Goal: Task Accomplishment & Management: Complete application form

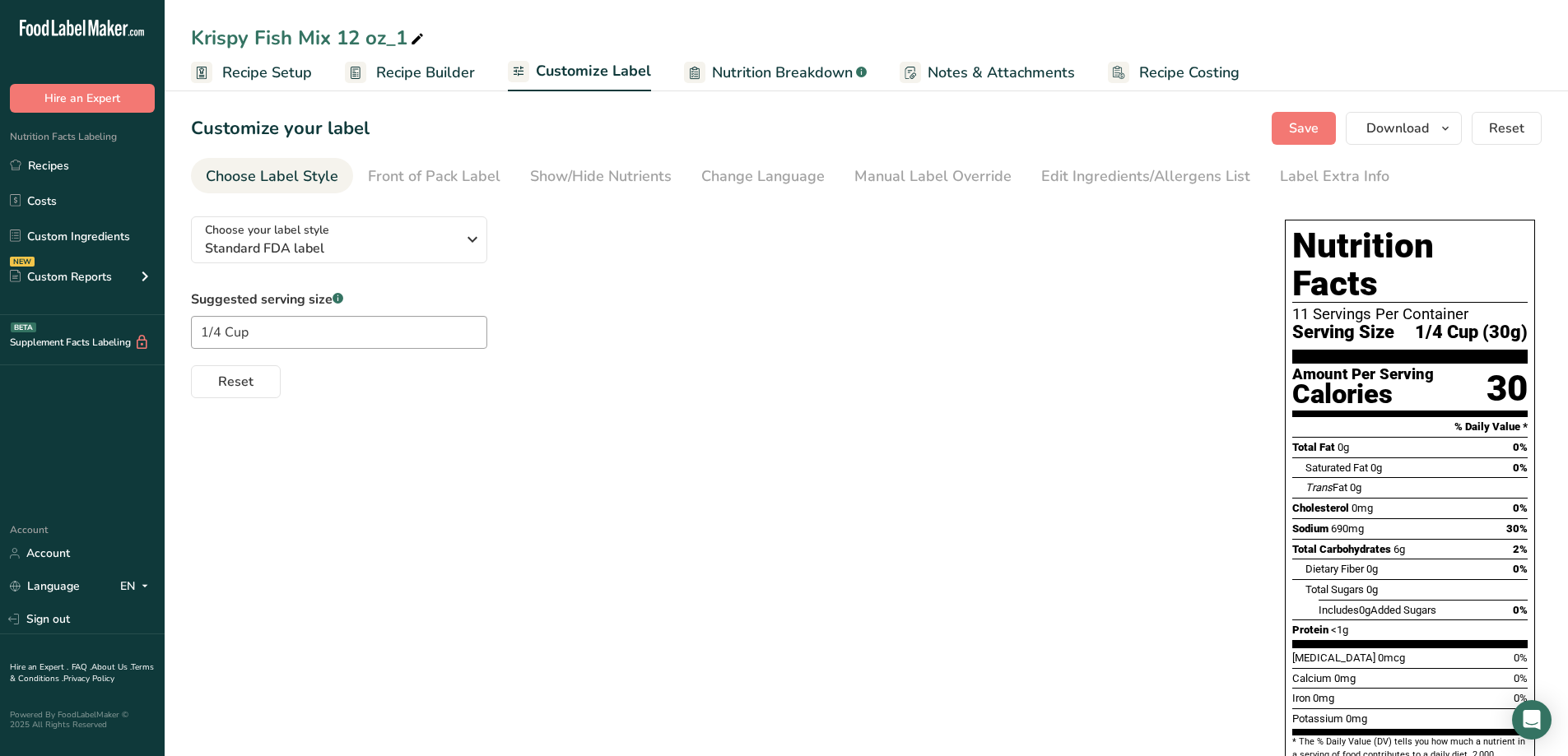
drag, startPoint x: 359, startPoint y: 502, endPoint x: 372, endPoint y: 505, distance: 13.3
click at [366, 499] on div "Choose your label style Standard FDA label USA (FDA) Standard FDA label Tabular…" at bounding box center [866, 546] width 1350 height 687
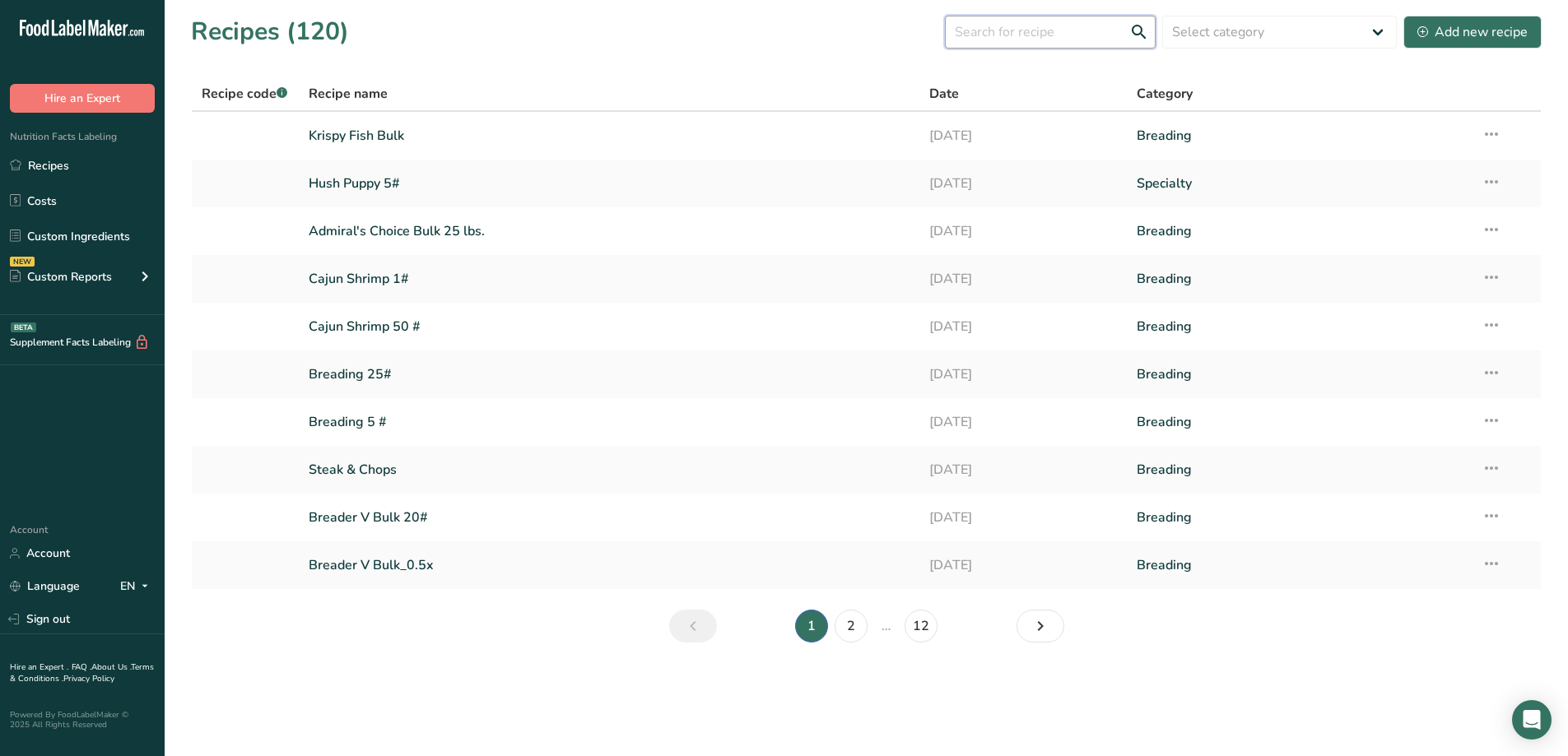
drag, startPoint x: 1047, startPoint y: 34, endPoint x: 1054, endPoint y: 26, distance: 10.6
click at [1054, 26] on input "text" at bounding box center [1050, 32] width 211 height 33
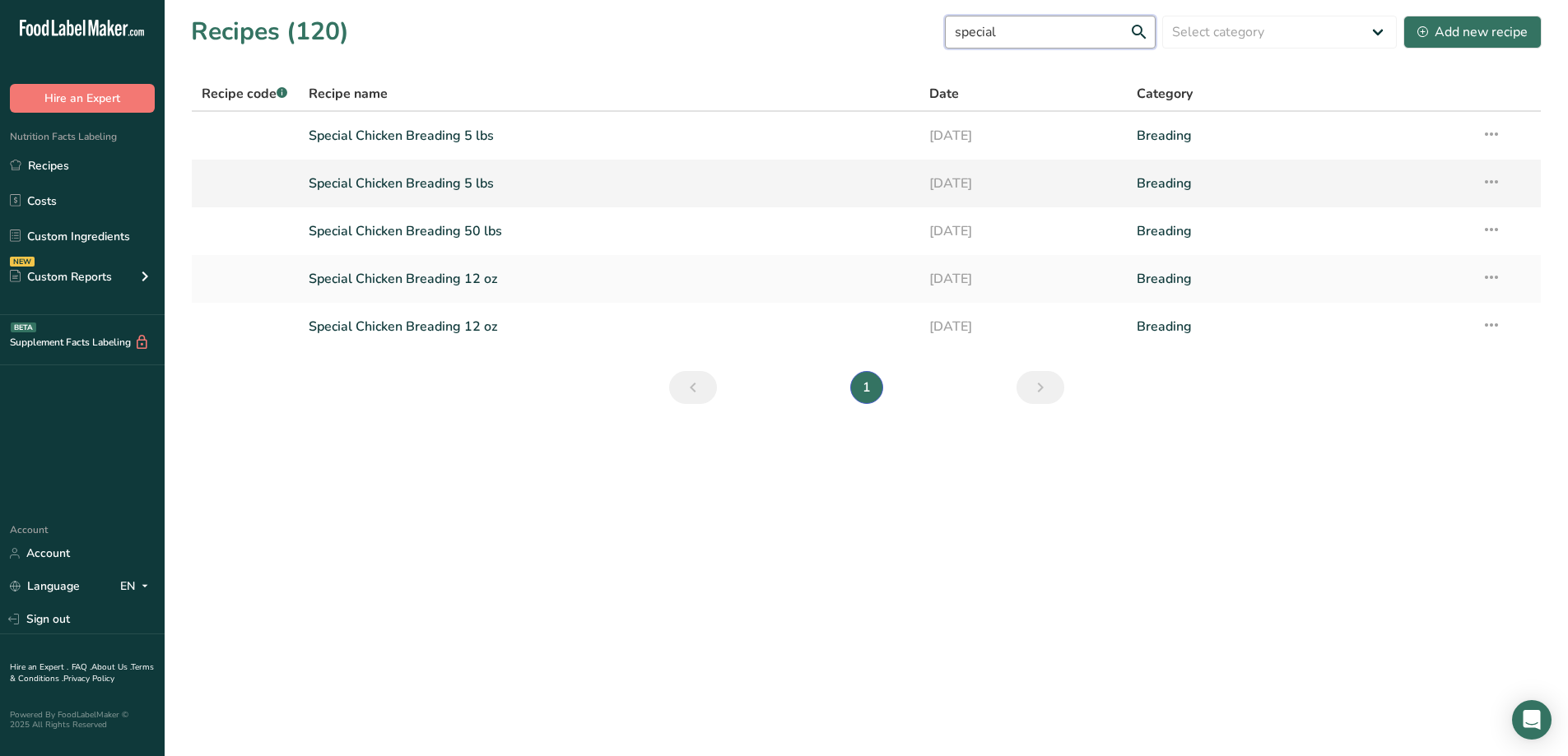
type input "special"
click at [441, 176] on link "Special Chicken Breading 5 lbs" at bounding box center [609, 183] width 601 height 34
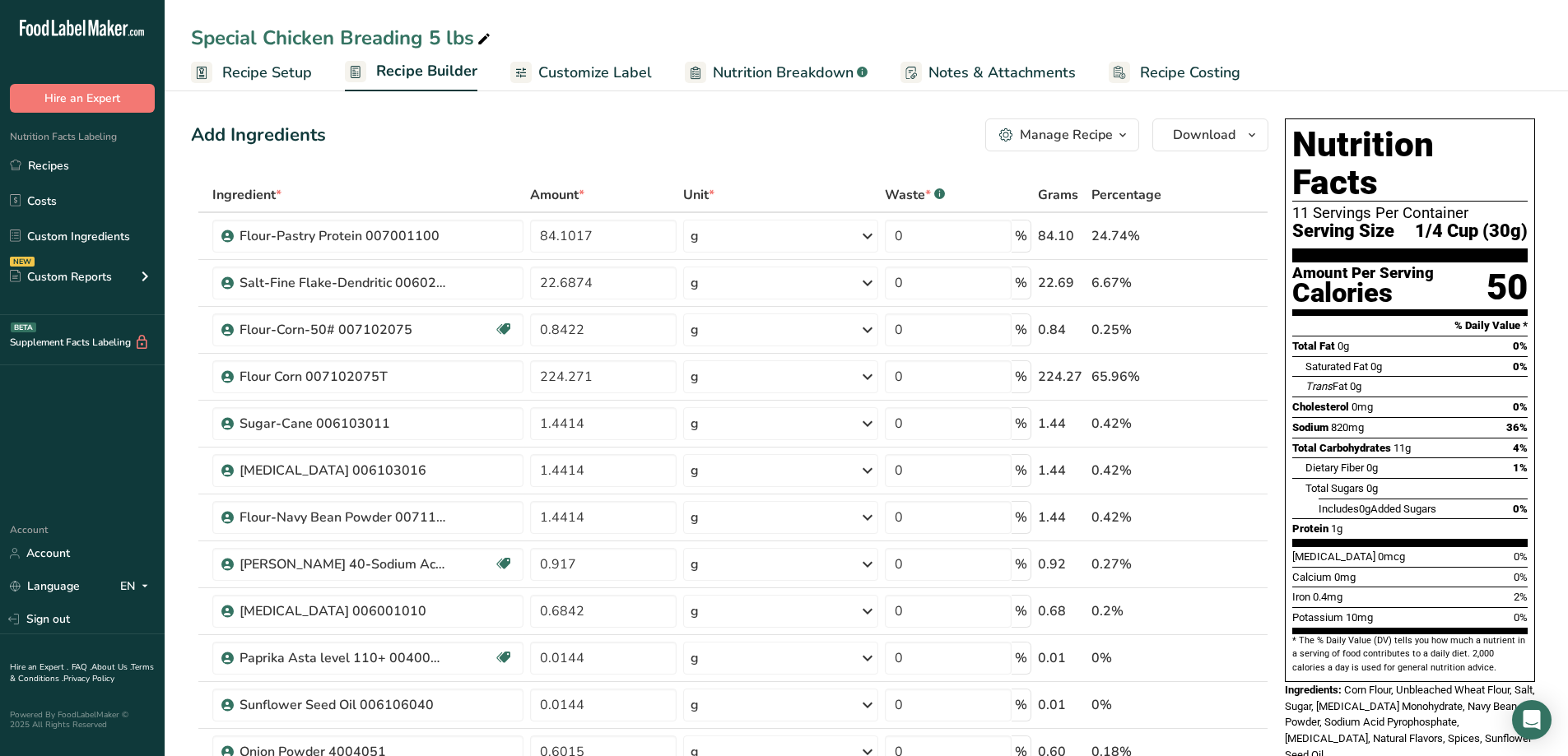
click at [259, 70] on span "Recipe Setup" at bounding box center [267, 73] width 90 height 22
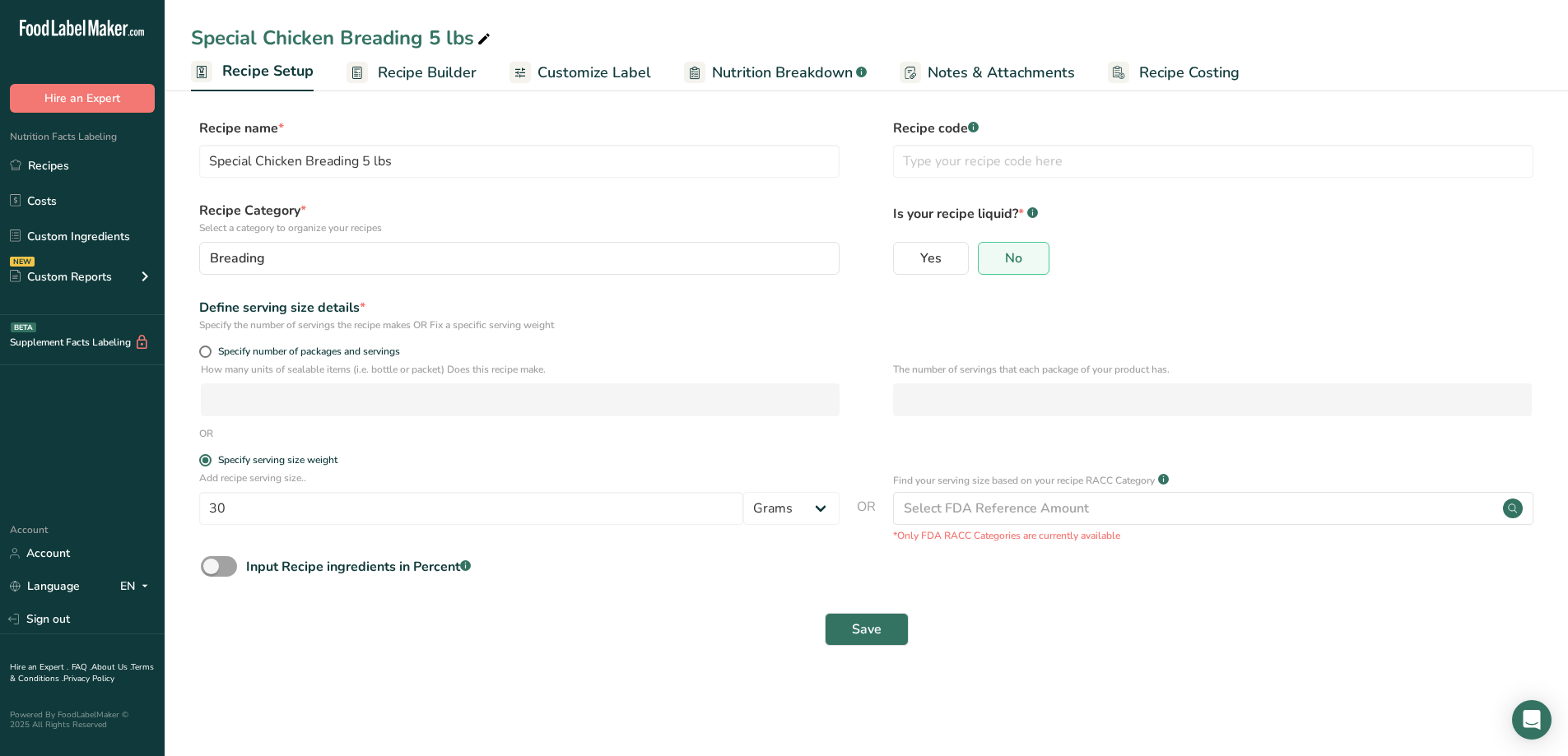
click at [400, 77] on span "Recipe Builder" at bounding box center [427, 73] width 99 height 22
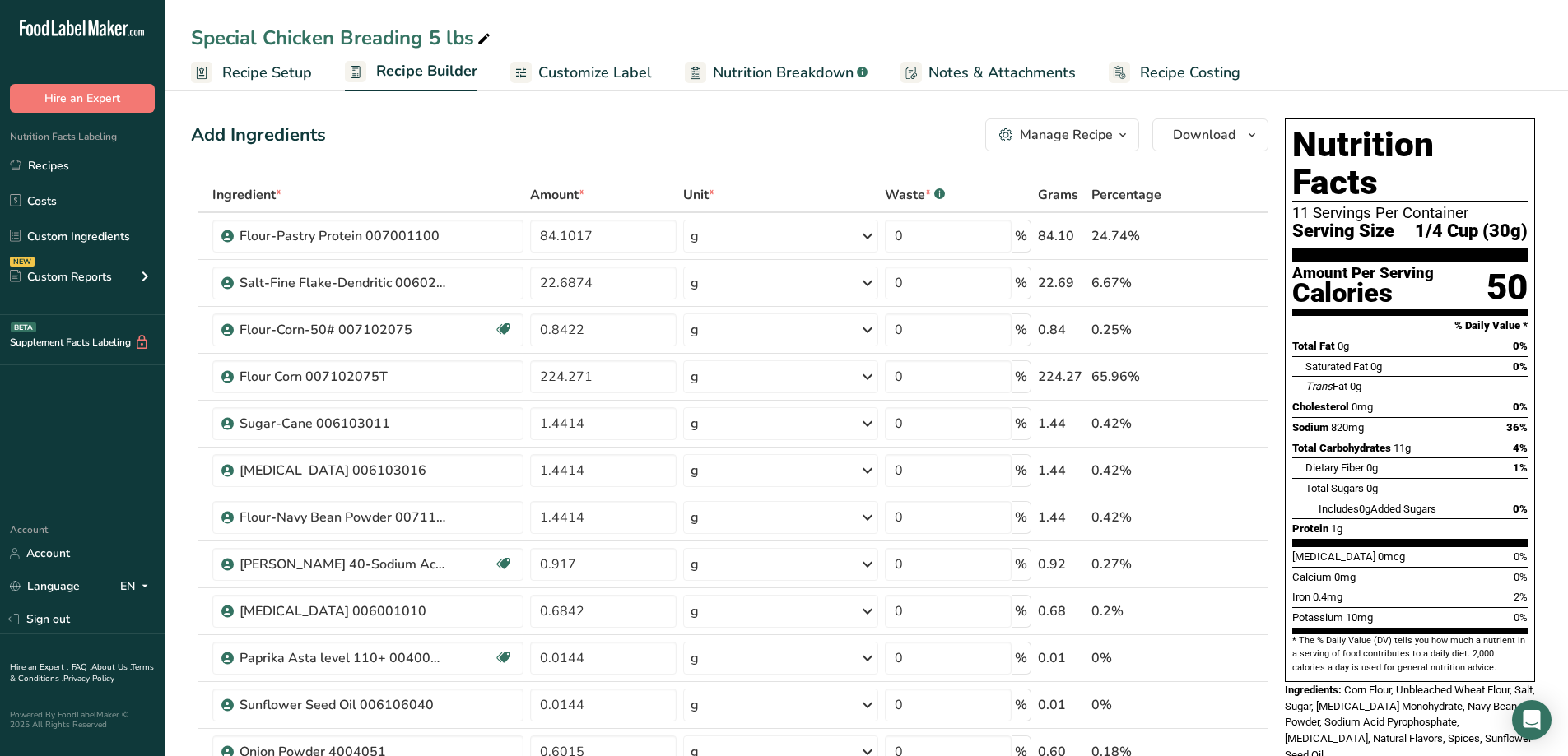
drag, startPoint x: 65, startPoint y: 161, endPoint x: 932, endPoint y: 53, distance: 873.7
click at [65, 160] on link "Recipes" at bounding box center [82, 165] width 164 height 31
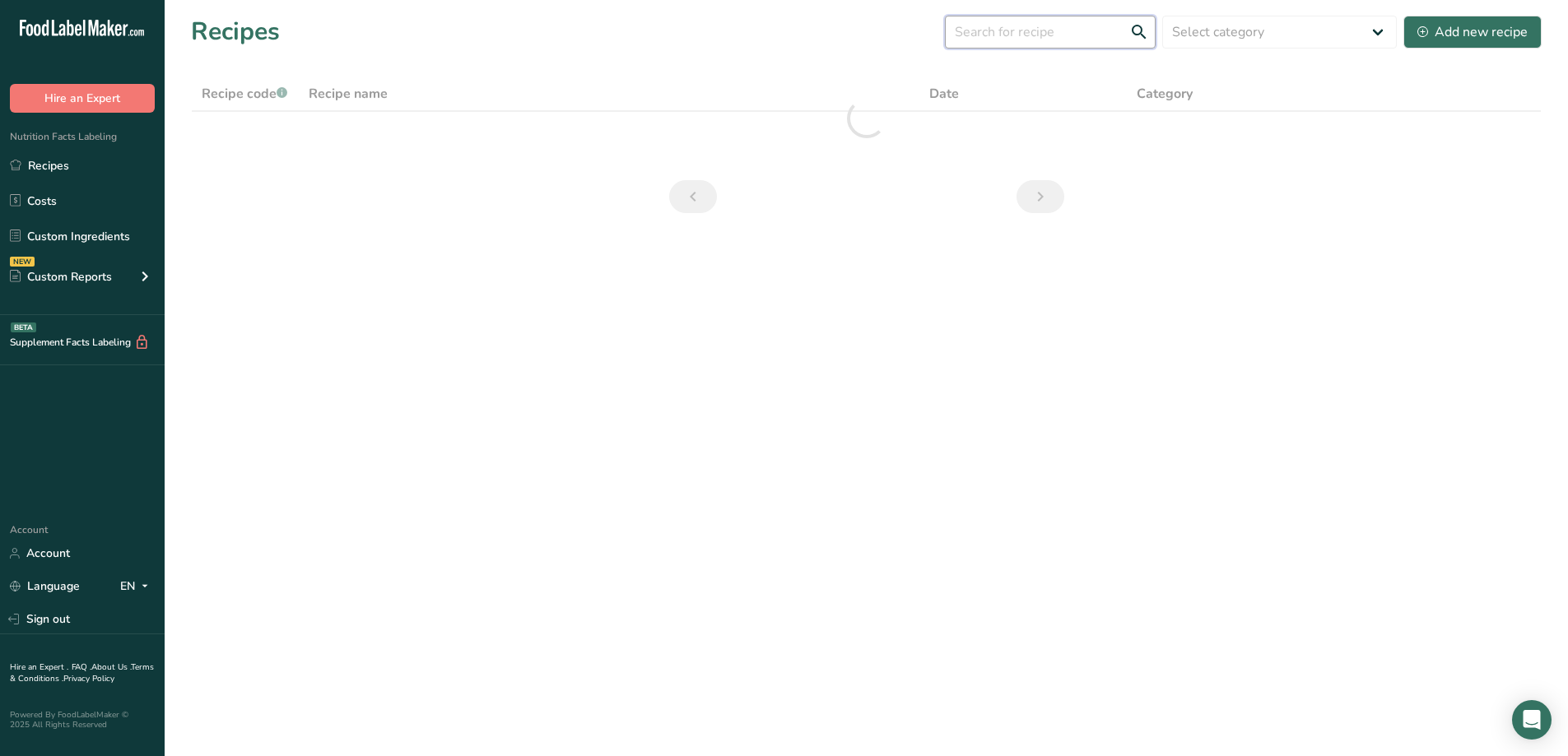
click at [1030, 31] on input "text" at bounding box center [1050, 32] width 211 height 33
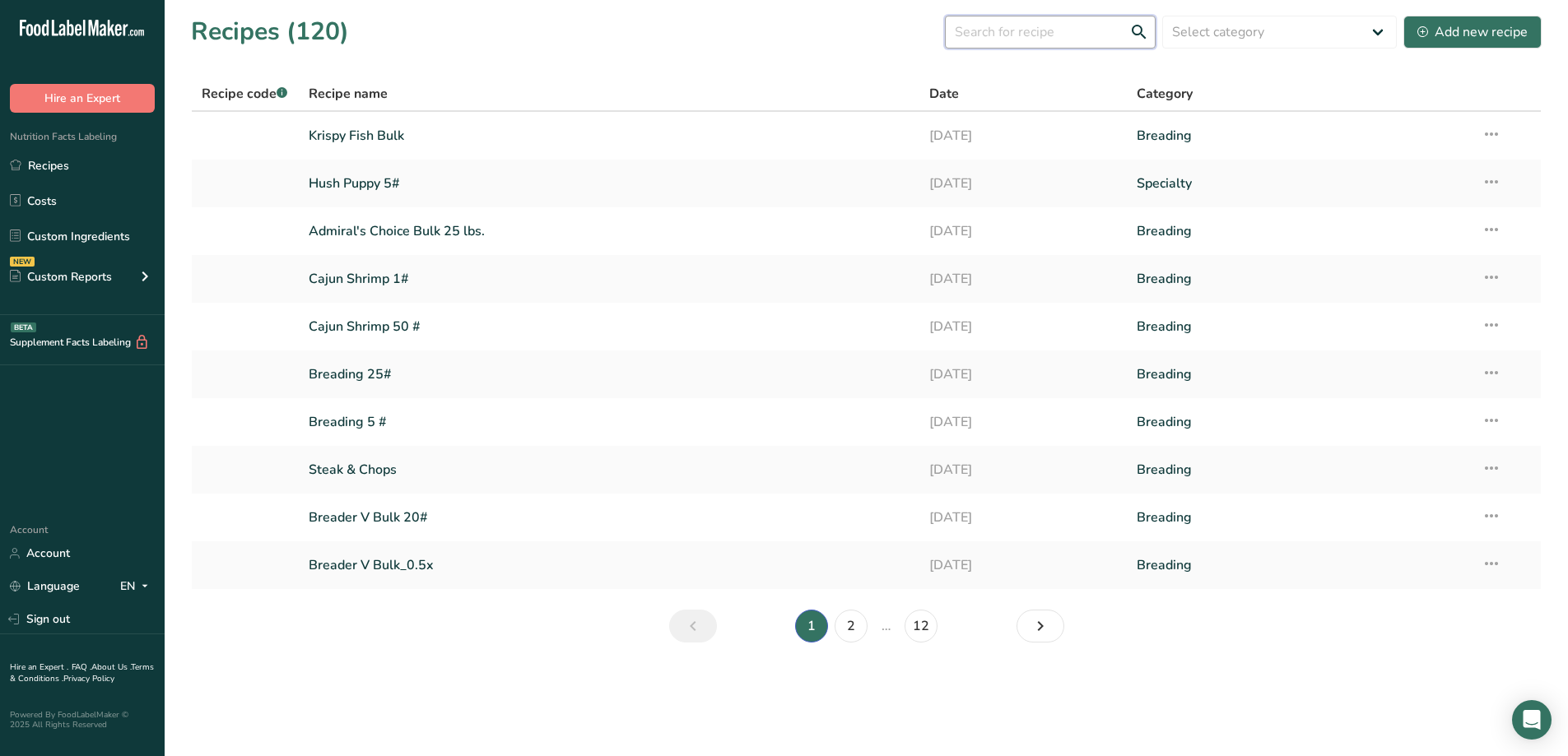
click at [1030, 31] on input "text" at bounding box center [1050, 32] width 211 height 33
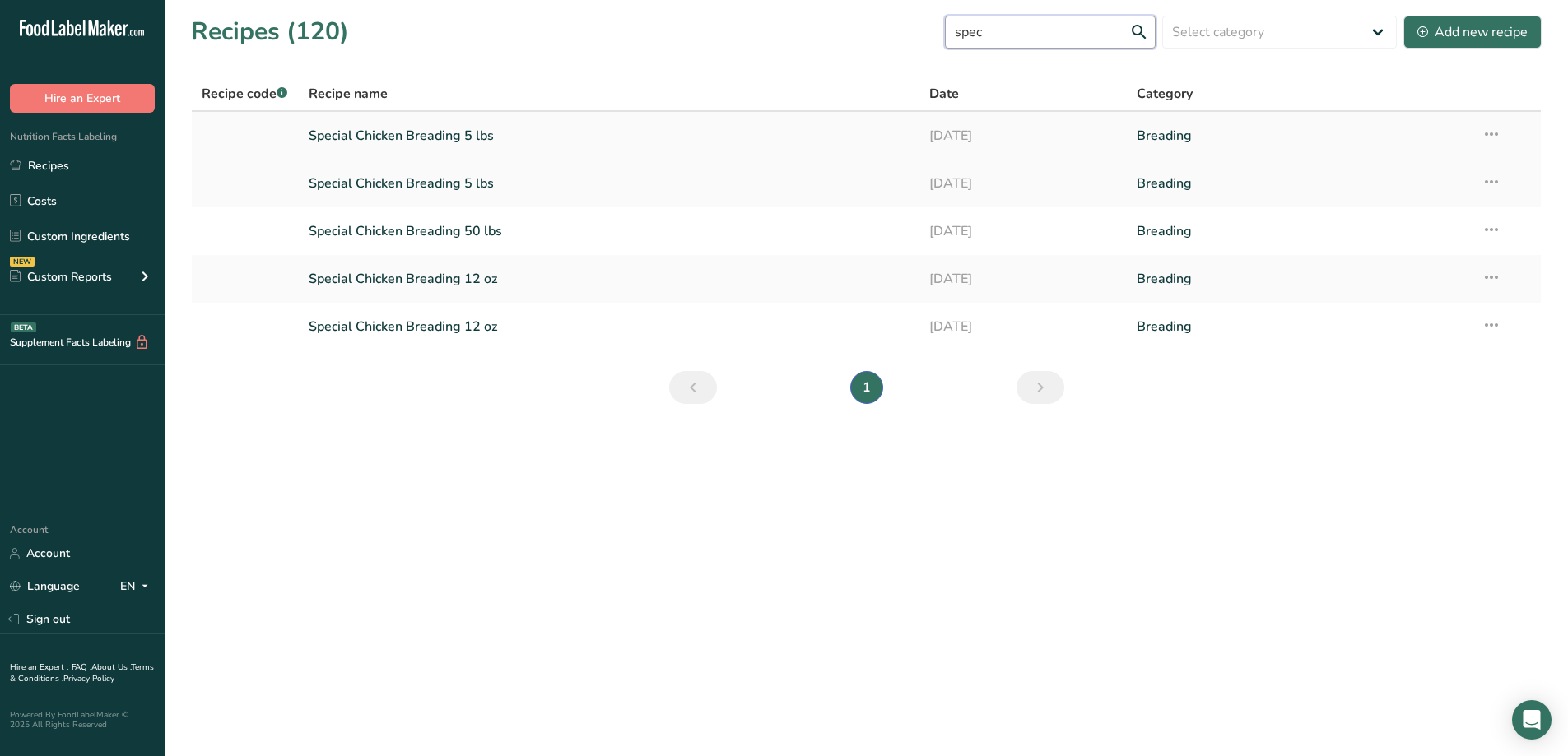
type input "spec"
click at [425, 134] on link "Special Chicken Breading 5 lbs" at bounding box center [609, 135] width 601 height 34
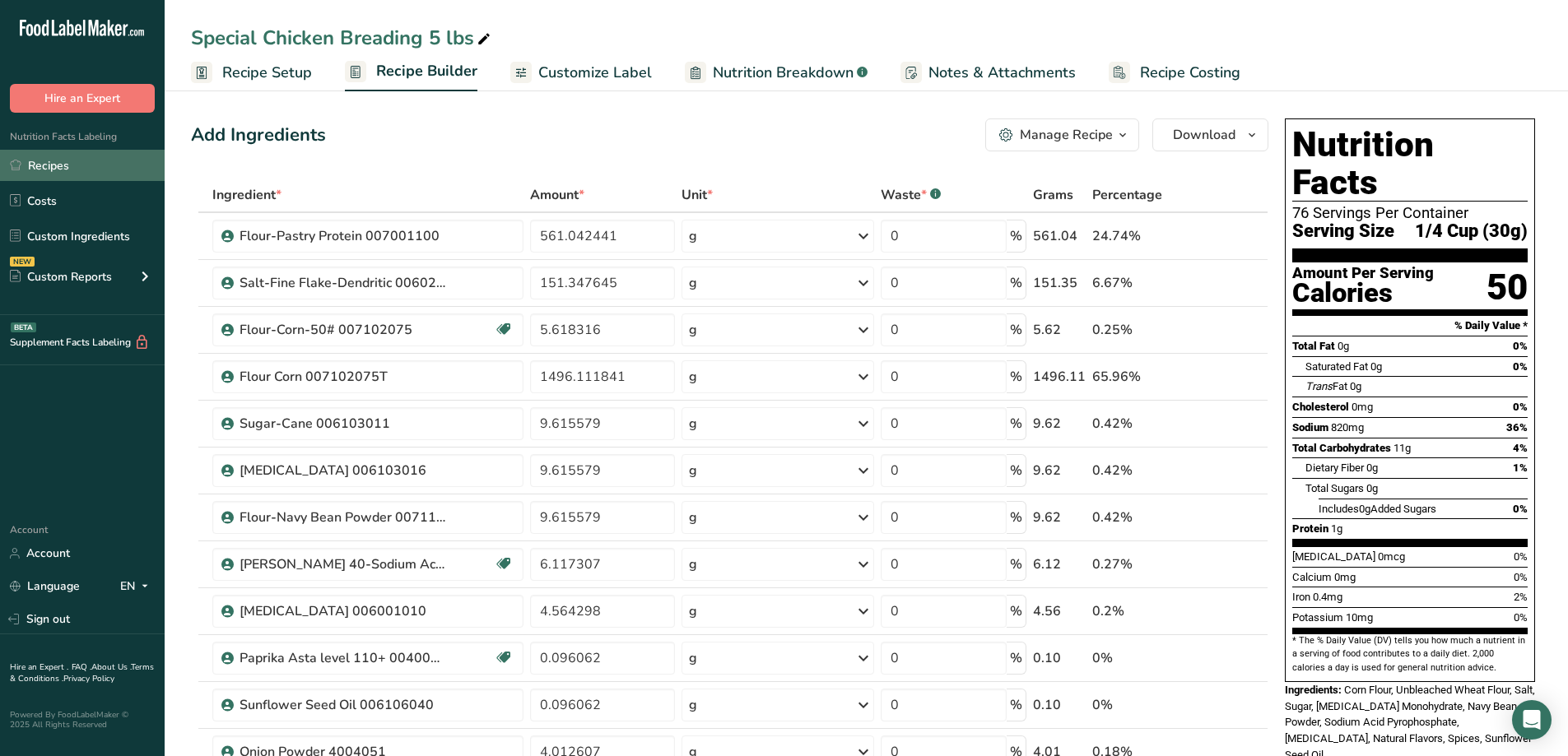
click at [37, 177] on link "Recipes" at bounding box center [82, 165] width 164 height 31
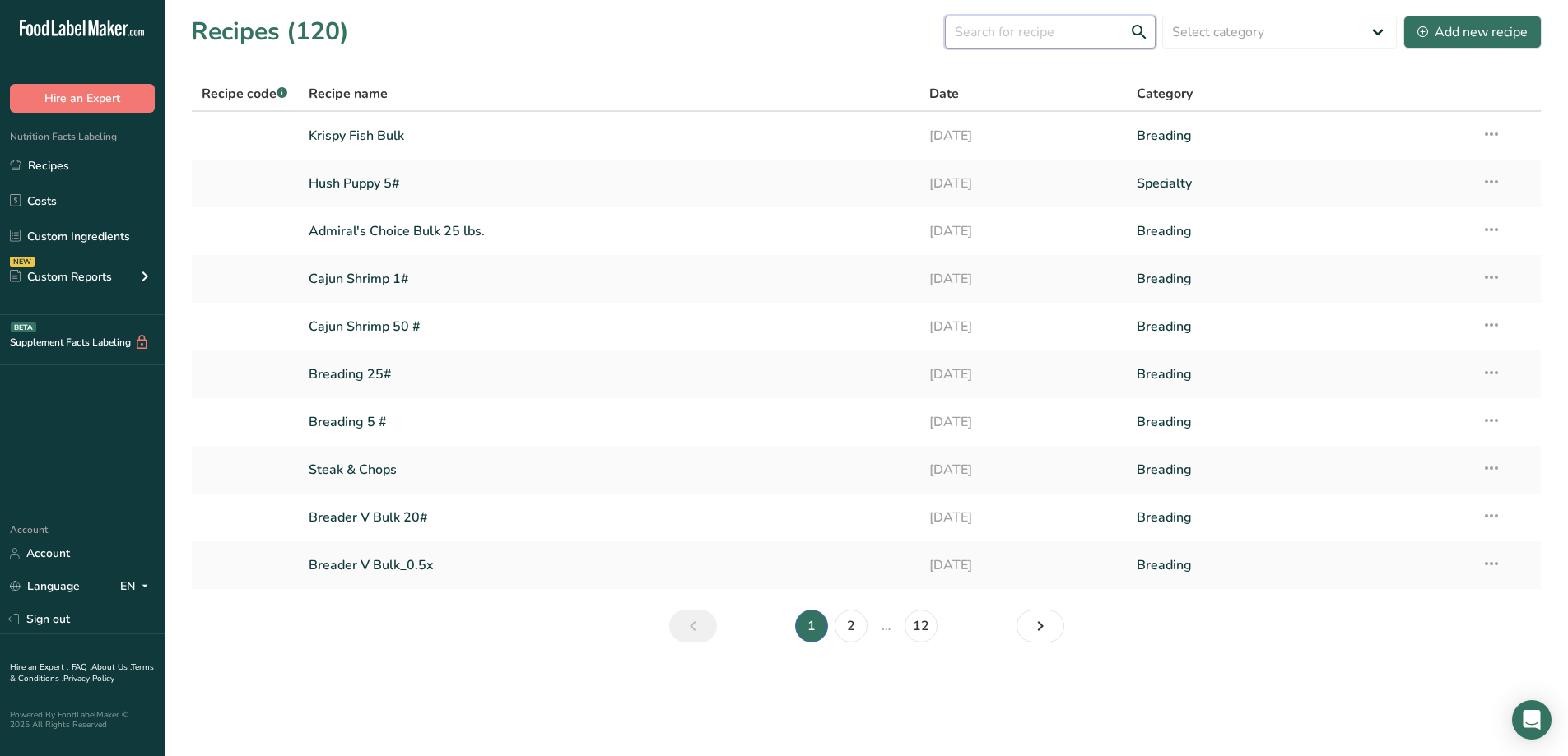
click at [1053, 48] on input "text" at bounding box center [1050, 32] width 211 height 33
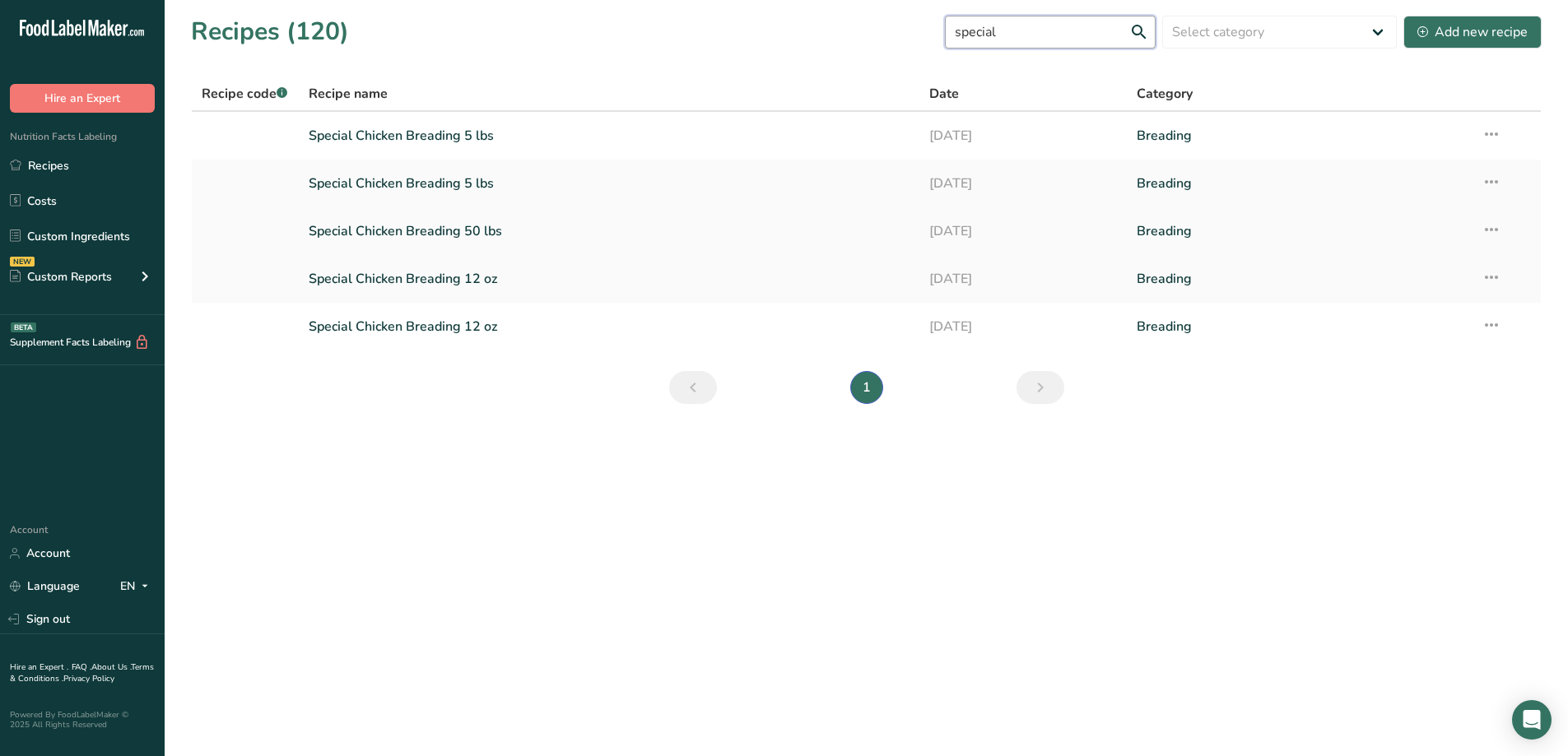
type input "special"
click at [456, 228] on link "Special Chicken Breading 50 lbs" at bounding box center [609, 231] width 601 height 34
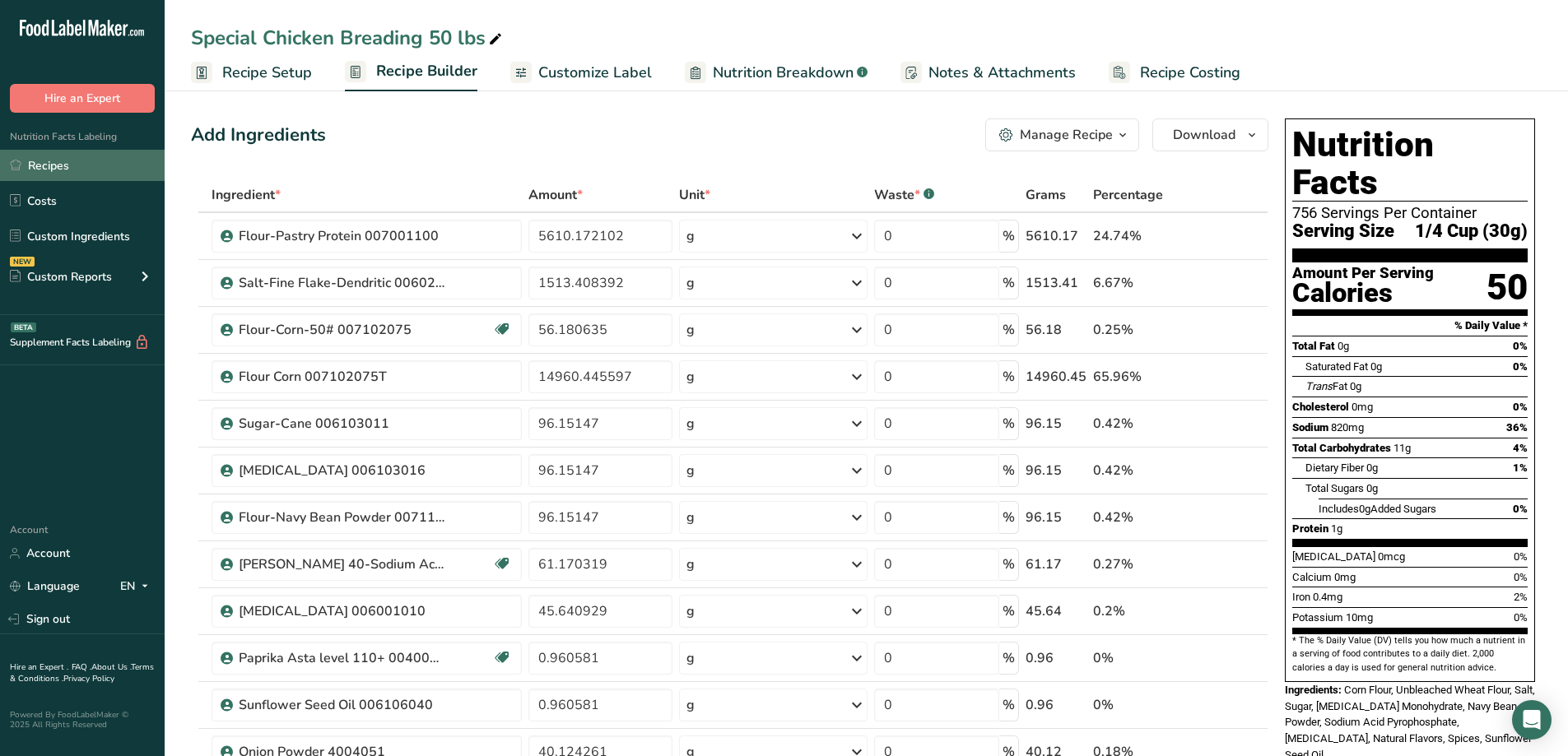
click at [76, 158] on link "Recipes" at bounding box center [82, 165] width 164 height 31
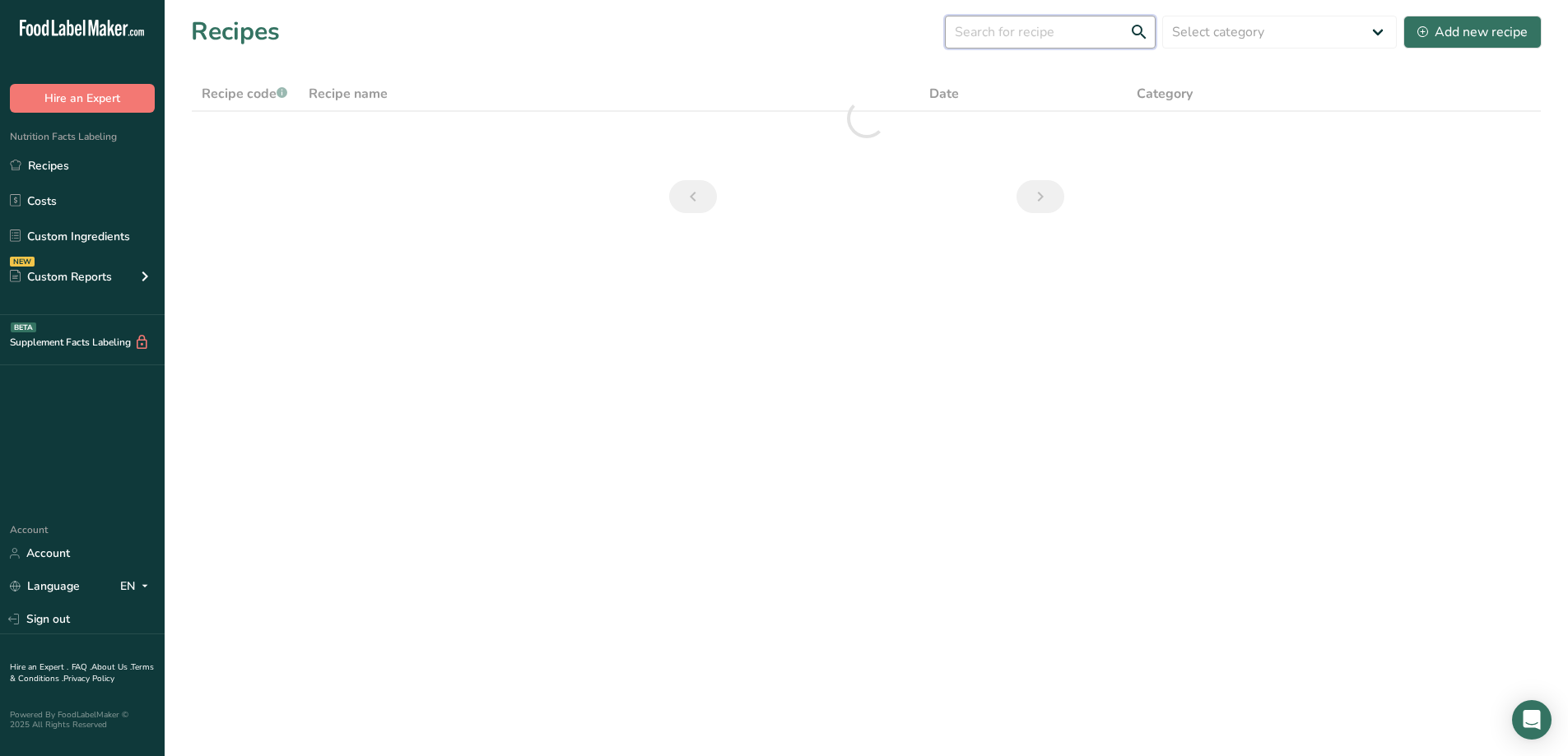
click at [1034, 36] on input "text" at bounding box center [1050, 32] width 211 height 33
type input "multi"
click at [1428, 22] on div "Add new recipe" at bounding box center [1471, 31] width 110 height 19
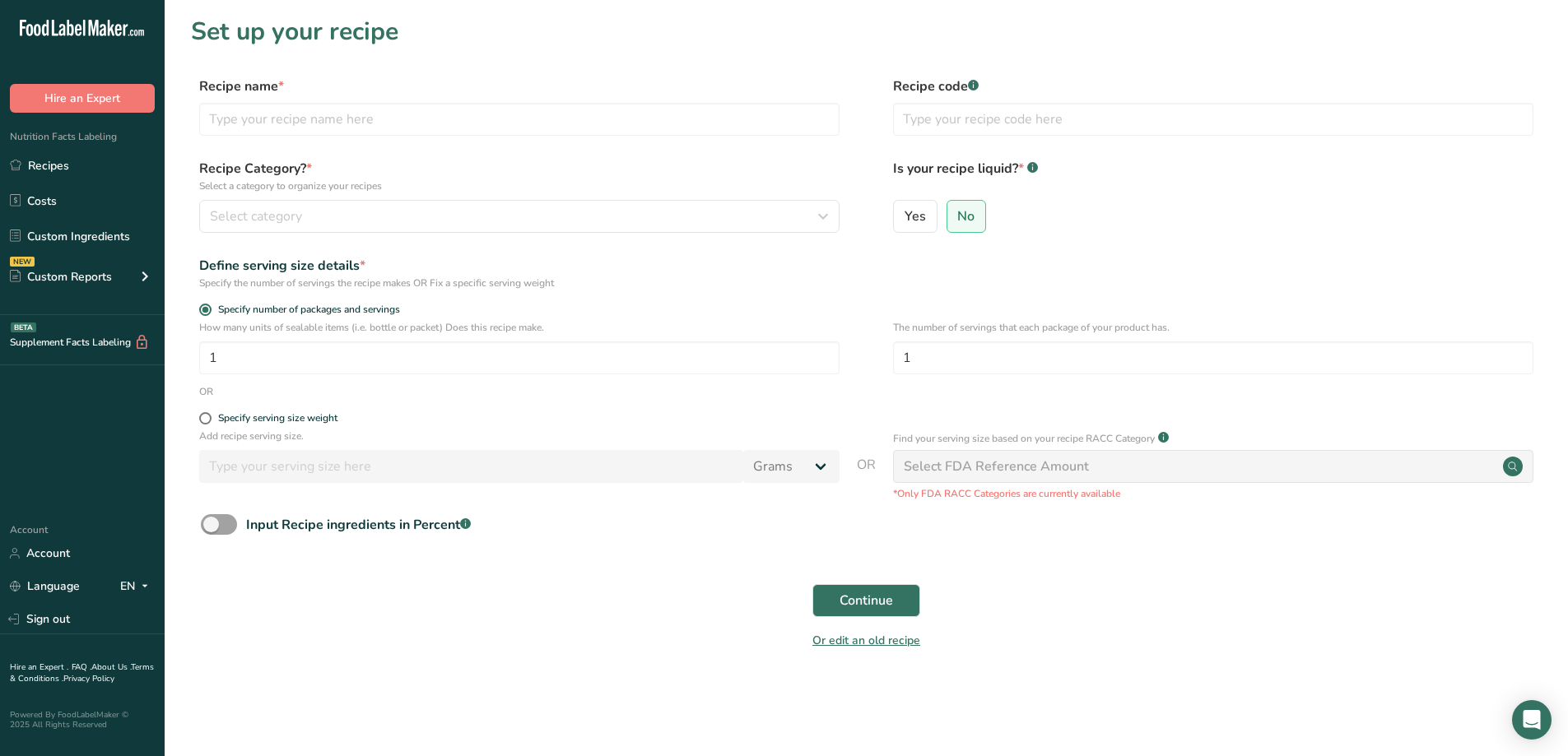
click at [276, 138] on div "Recipe name * Recipe code .a-a{fill:#347362;}.b-a{fill:#fff;}" at bounding box center [866, 111] width 1350 height 69
click at [366, 133] on input "text" at bounding box center [519, 119] width 640 height 33
click at [356, 117] on input "text" at bounding box center [519, 119] width 640 height 33
type input "m"
type input "Multi Purpose Breading 5#"
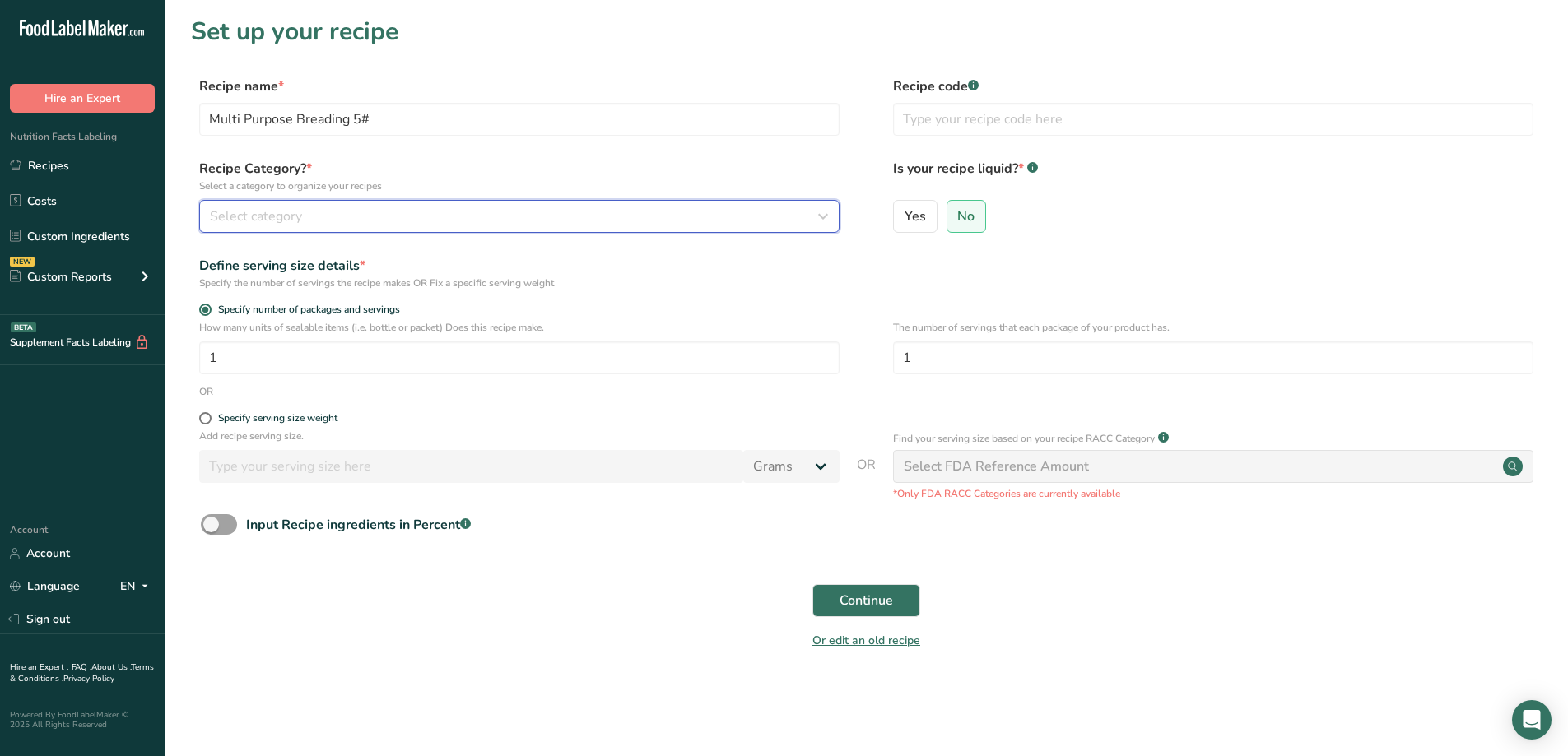
click at [314, 211] on div "Select category" at bounding box center [513, 216] width 609 height 19
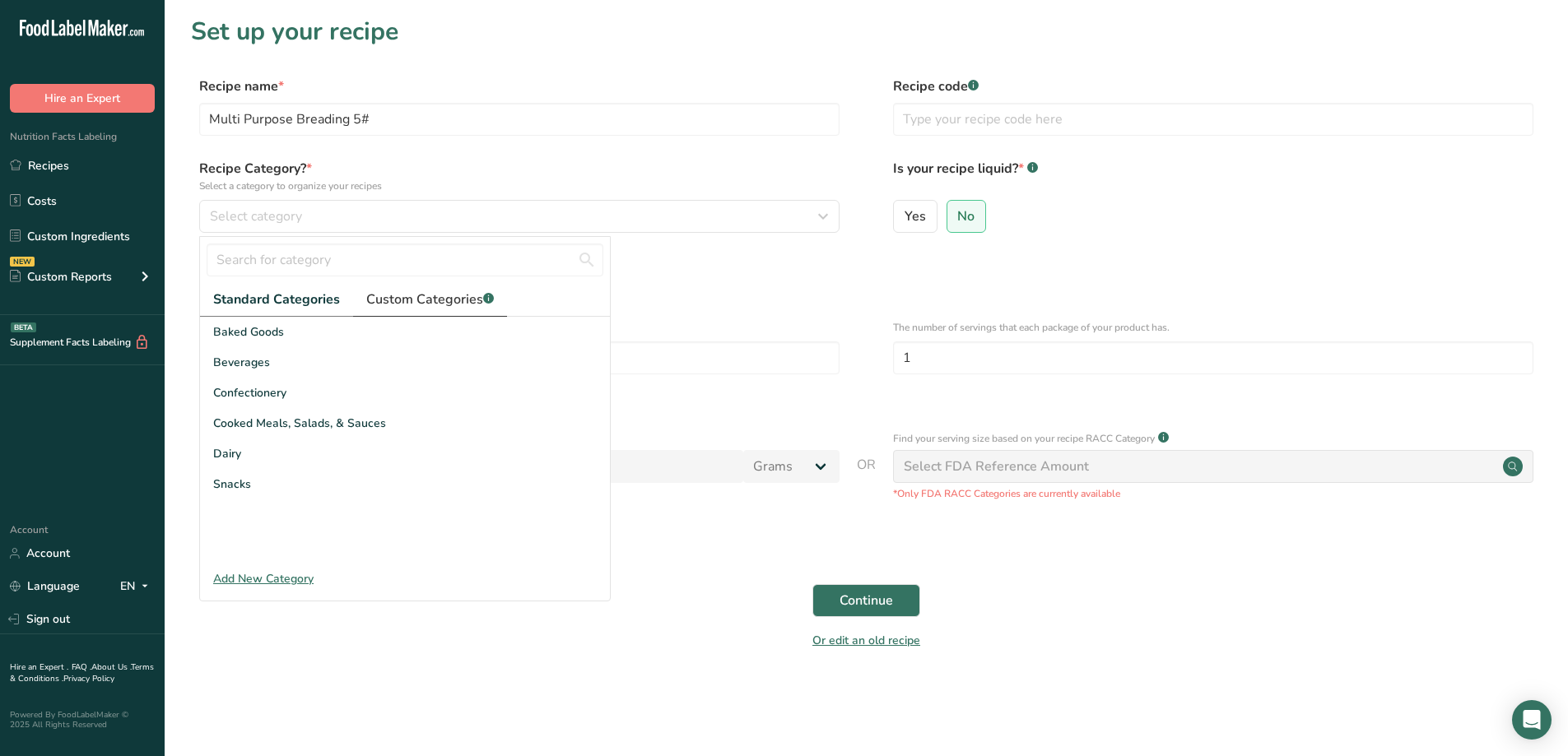
click at [390, 296] on span "Custom Categories .a-a{fill:#347362;}.b-a{fill:#fff;}" at bounding box center [430, 299] width 127 height 19
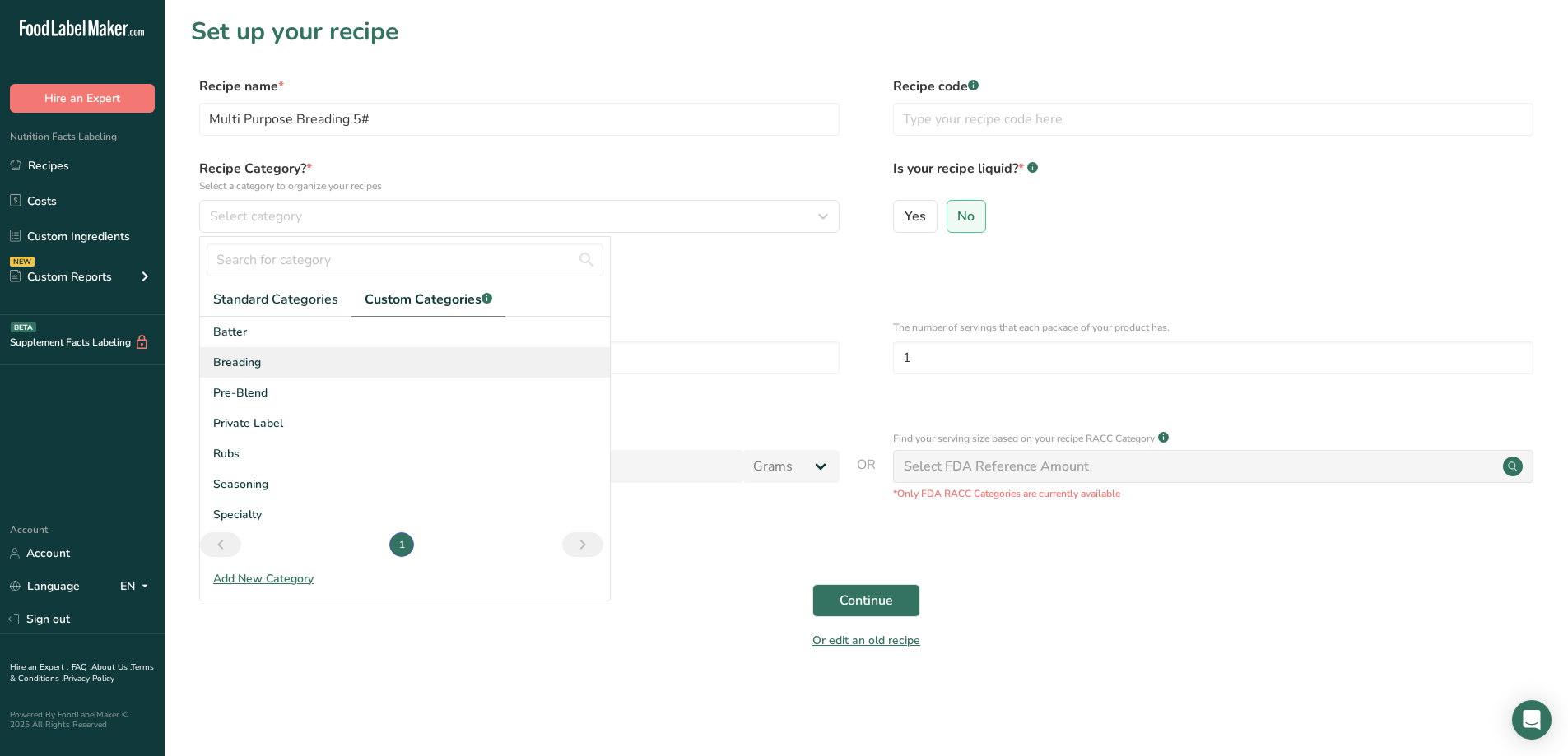
click at [236, 367] on span "Breading" at bounding box center [237, 362] width 48 height 18
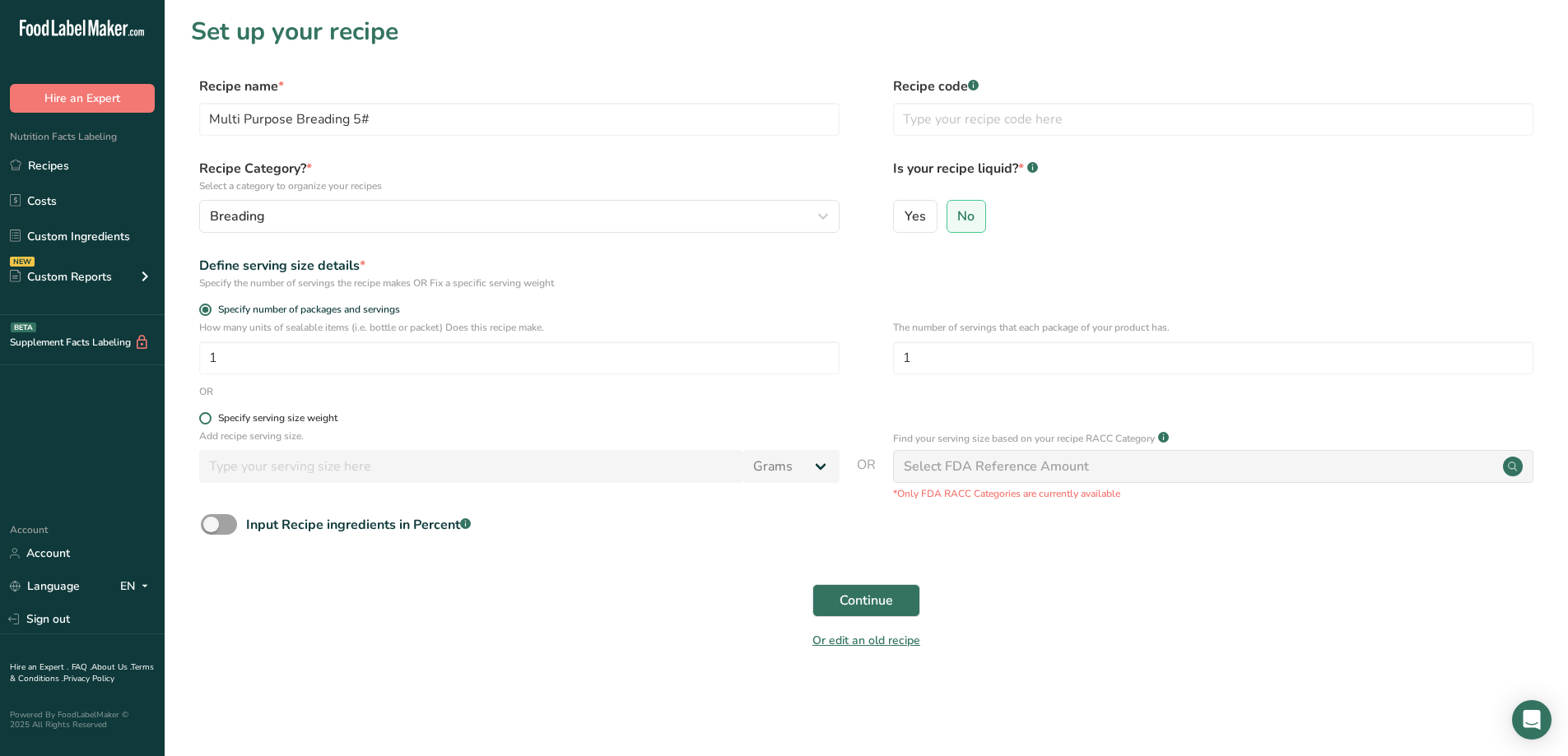
click at [210, 418] on span at bounding box center [205, 417] width 12 height 12
click at [210, 418] on input "Specify serving size weight" at bounding box center [205, 418] width 11 height 11
radio input "true"
radio input "false"
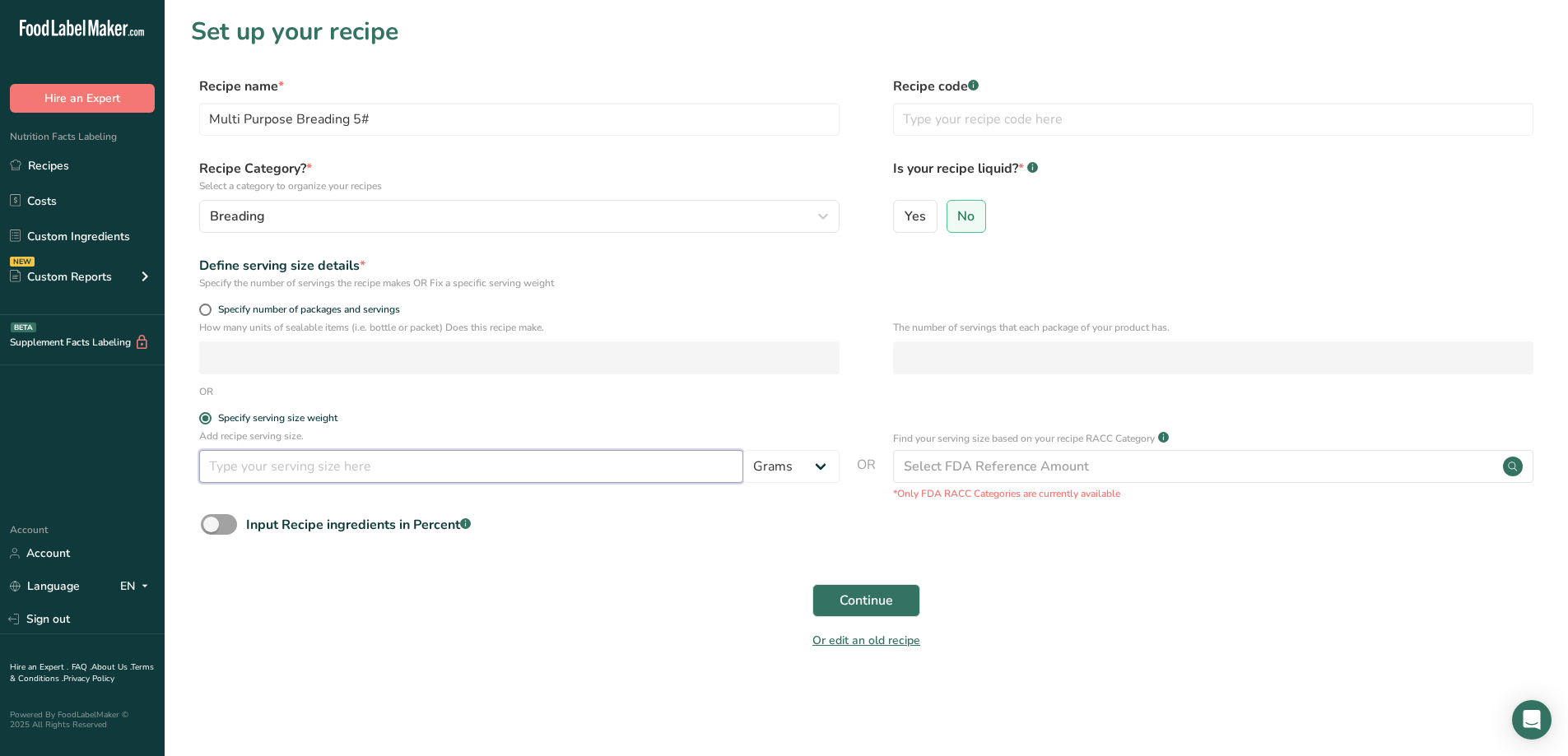
click at [320, 481] on input "number" at bounding box center [471, 466] width 544 height 33
type input "30"
click at [881, 606] on span "Continue" at bounding box center [866, 600] width 54 height 19
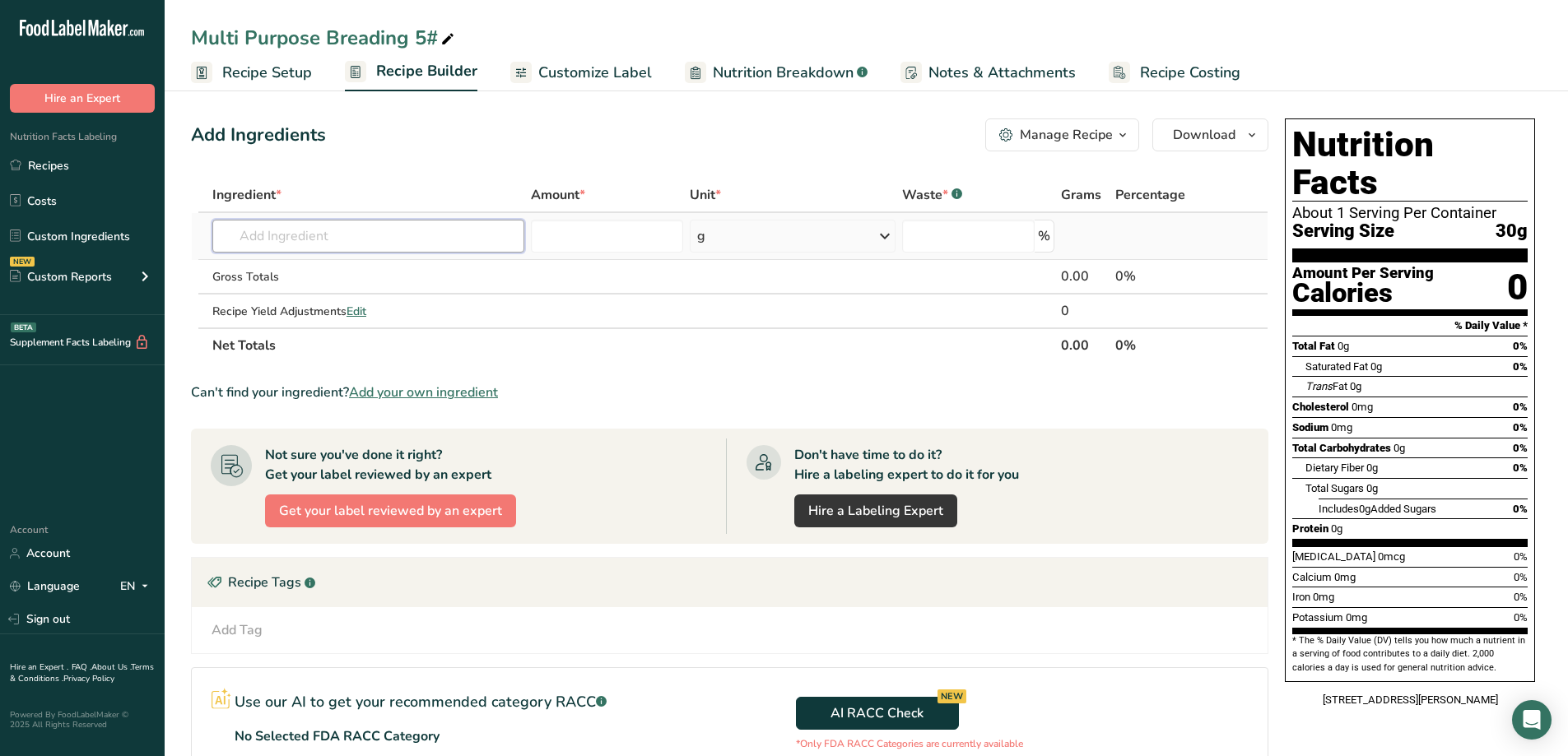
click at [256, 238] on input "text" at bounding box center [368, 236] width 312 height 33
type input "pastry flour"
click at [442, 270] on p "007001100 Flour-Pastry Protein 007001100" at bounding box center [348, 269] width 246 height 18
type input "Flour-Pastry Protein 007001100"
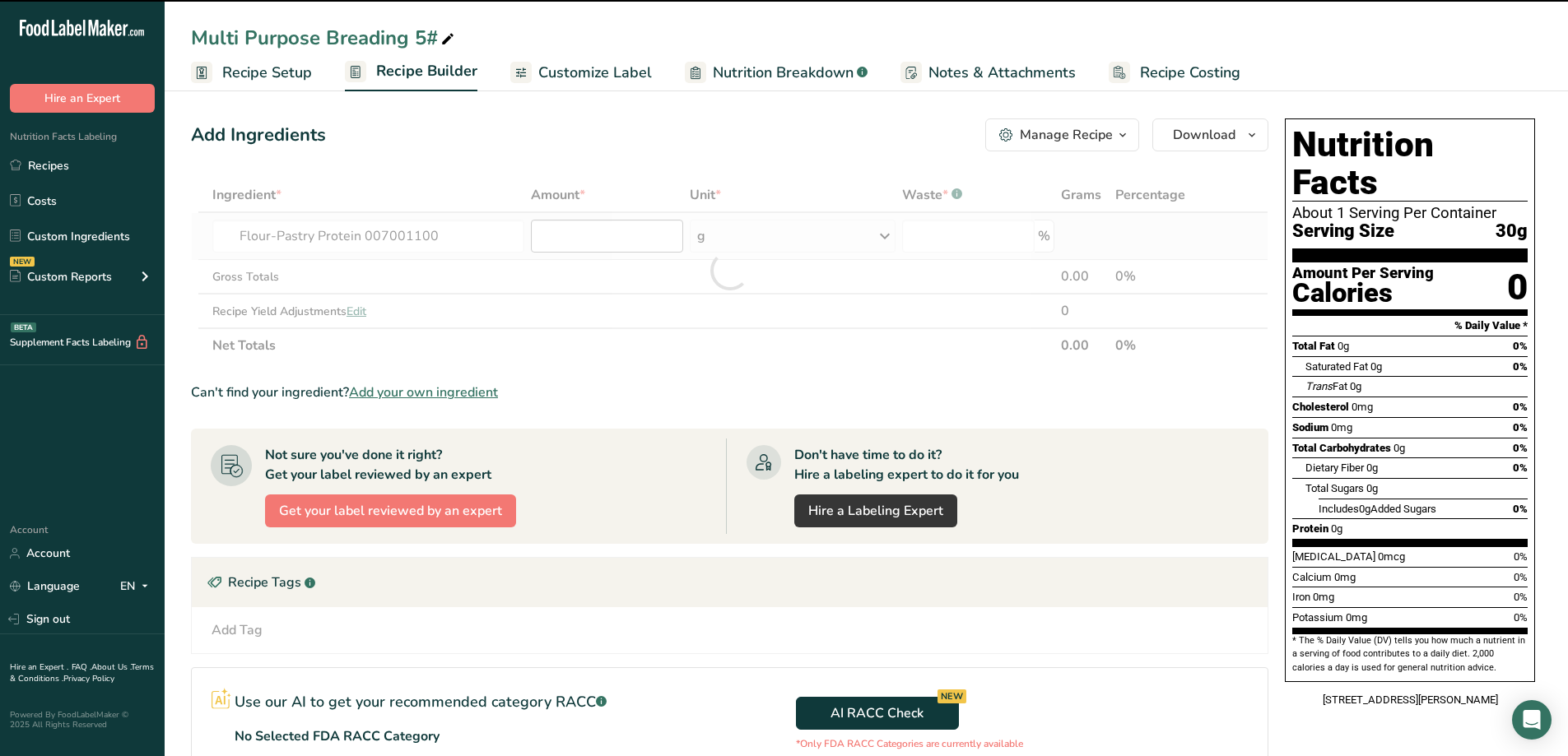
type input "0"
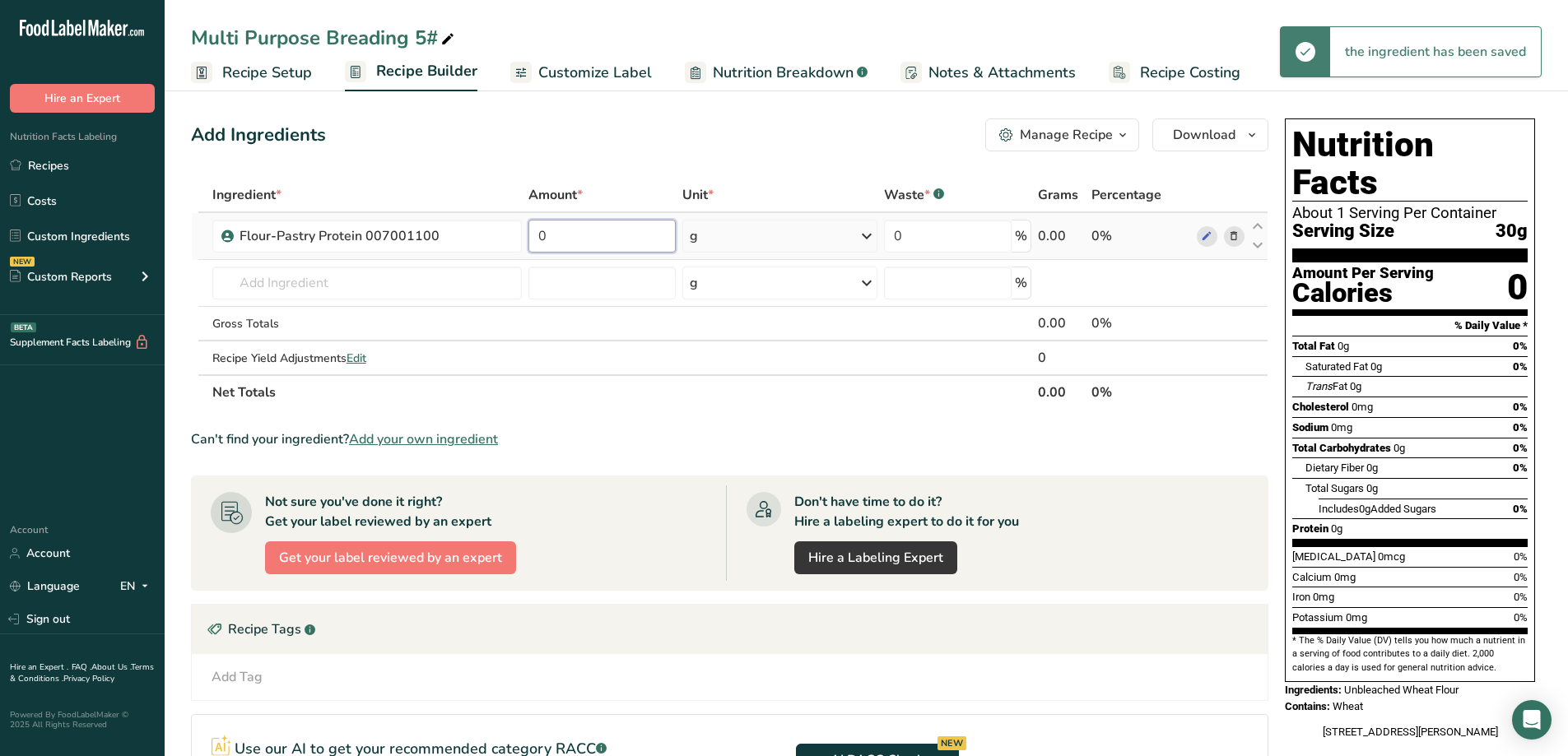
click at [561, 238] on input "0" at bounding box center [602, 236] width 148 height 33
drag, startPoint x: 539, startPoint y: 239, endPoint x: 525, endPoint y: 243, distance: 14.6
click at [525, 243] on td "0" at bounding box center [602, 236] width 154 height 47
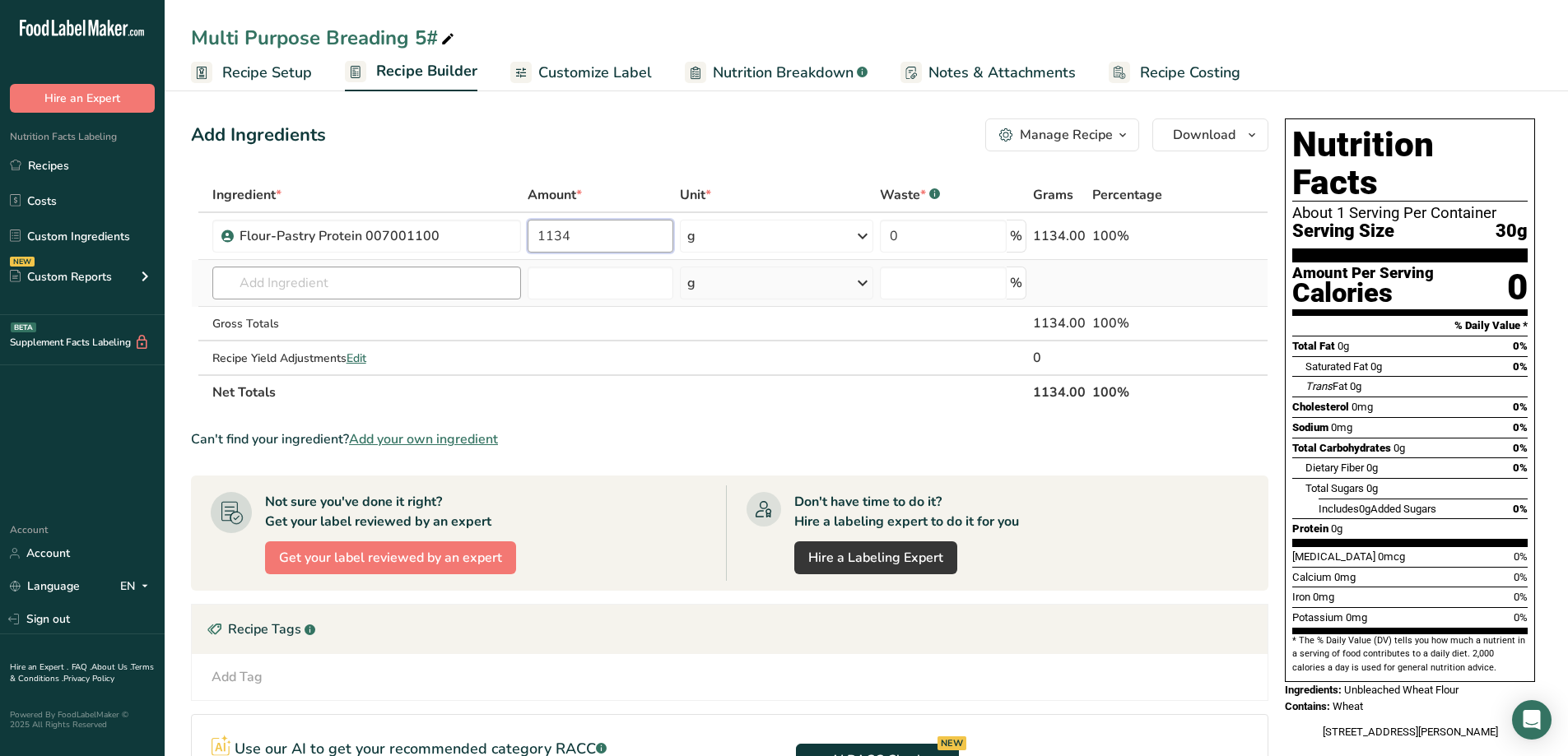
type input "1134"
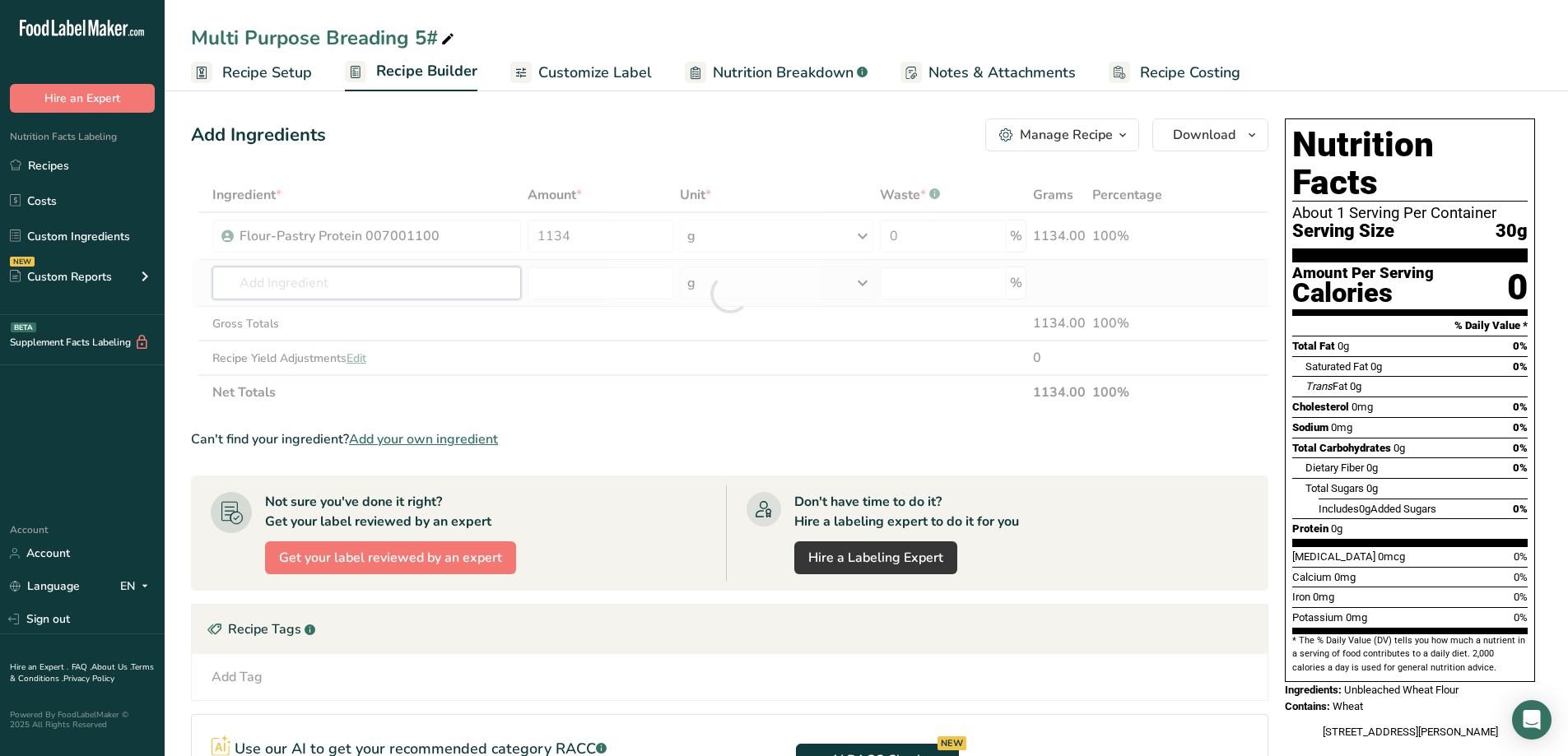
click at [399, 290] on div "Ingredient * Amount * Unit * Waste * .a-a{fill:#347362;}.b-a{fill:#fff;} Grams …" at bounding box center [730, 293] width 1077 height 232
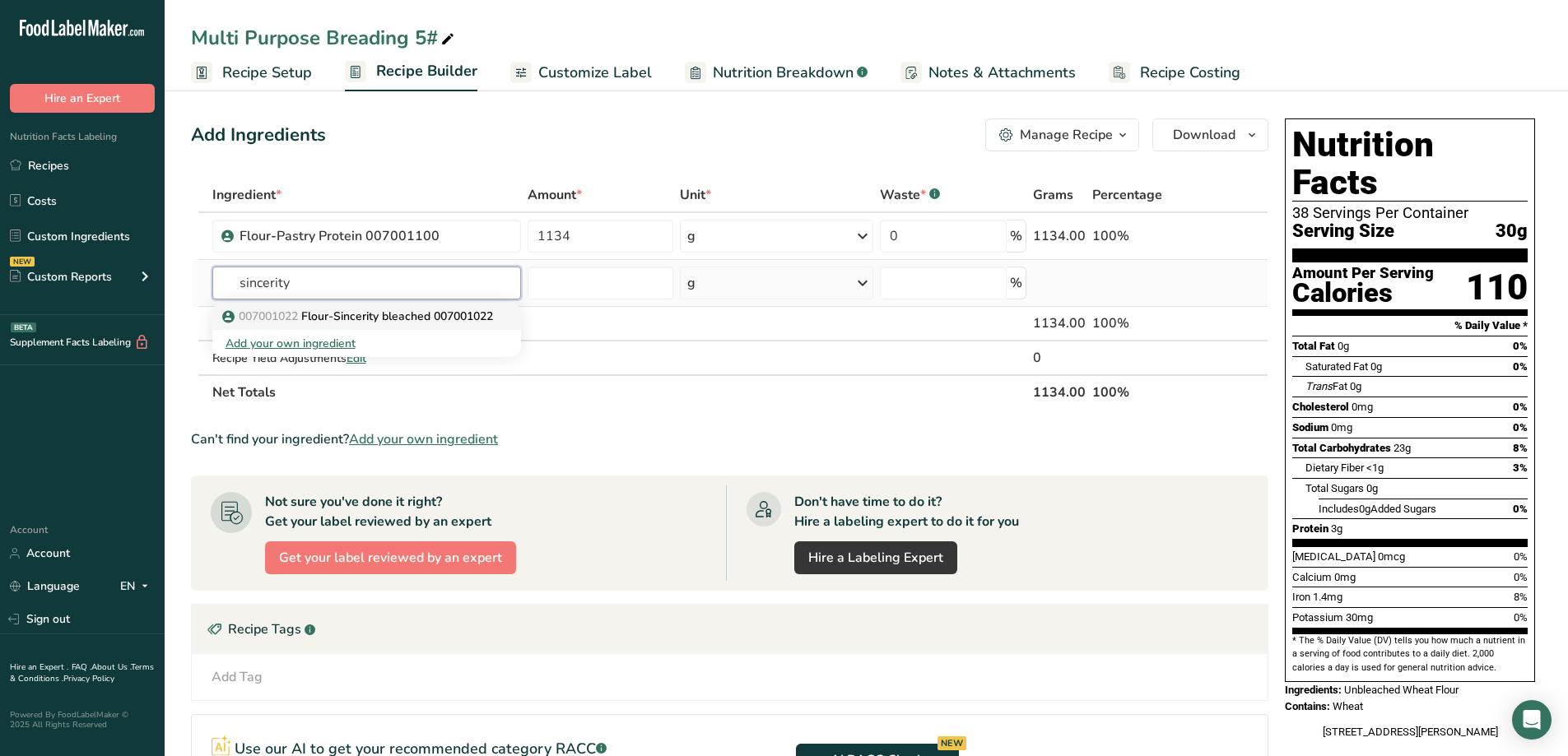
type input "sincerity"
click at [434, 311] on p "007001022 Flour-Sincerity bleached 007001022" at bounding box center [359, 316] width 268 height 18
type input "Flour-Sincerity bleached 007001022"
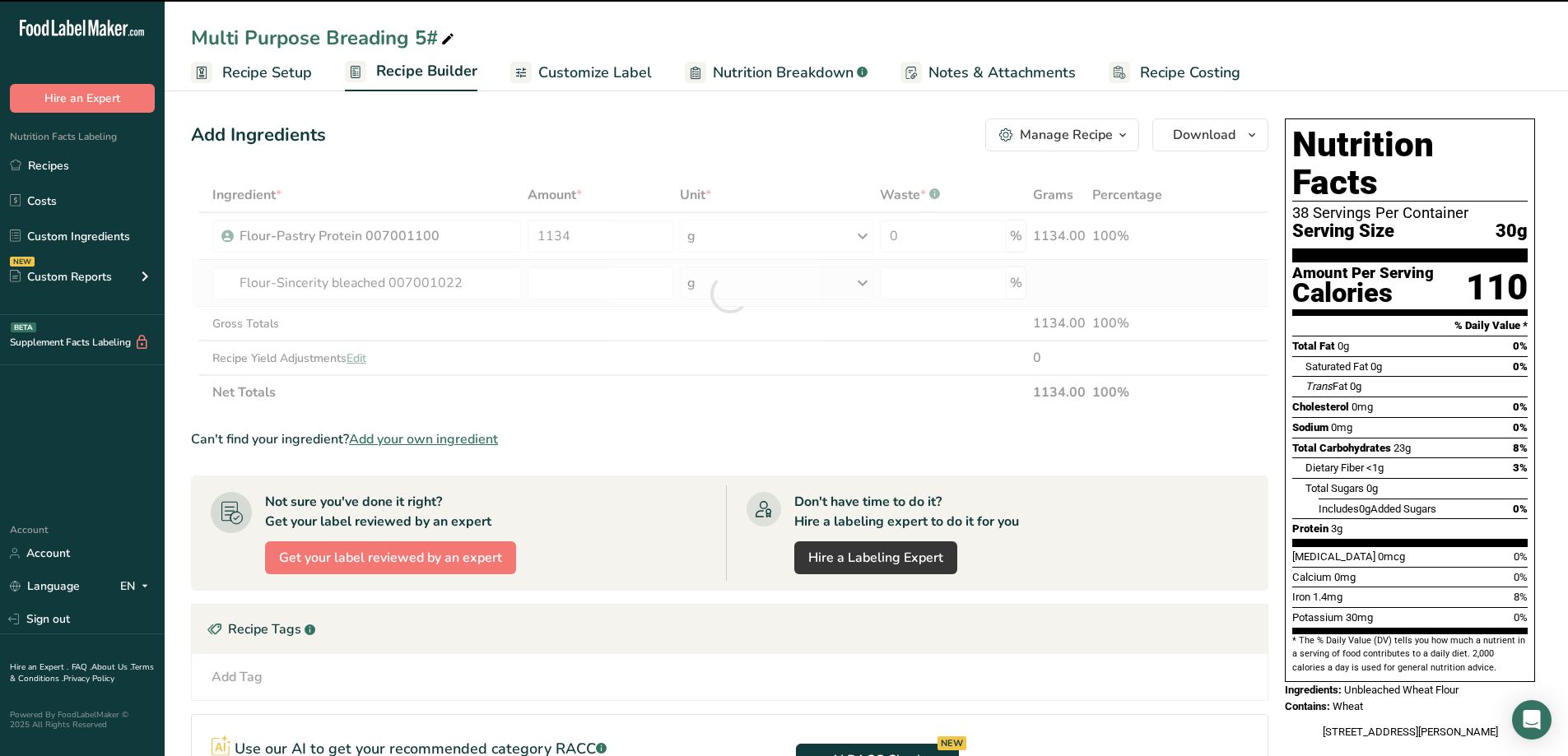
type input "0"
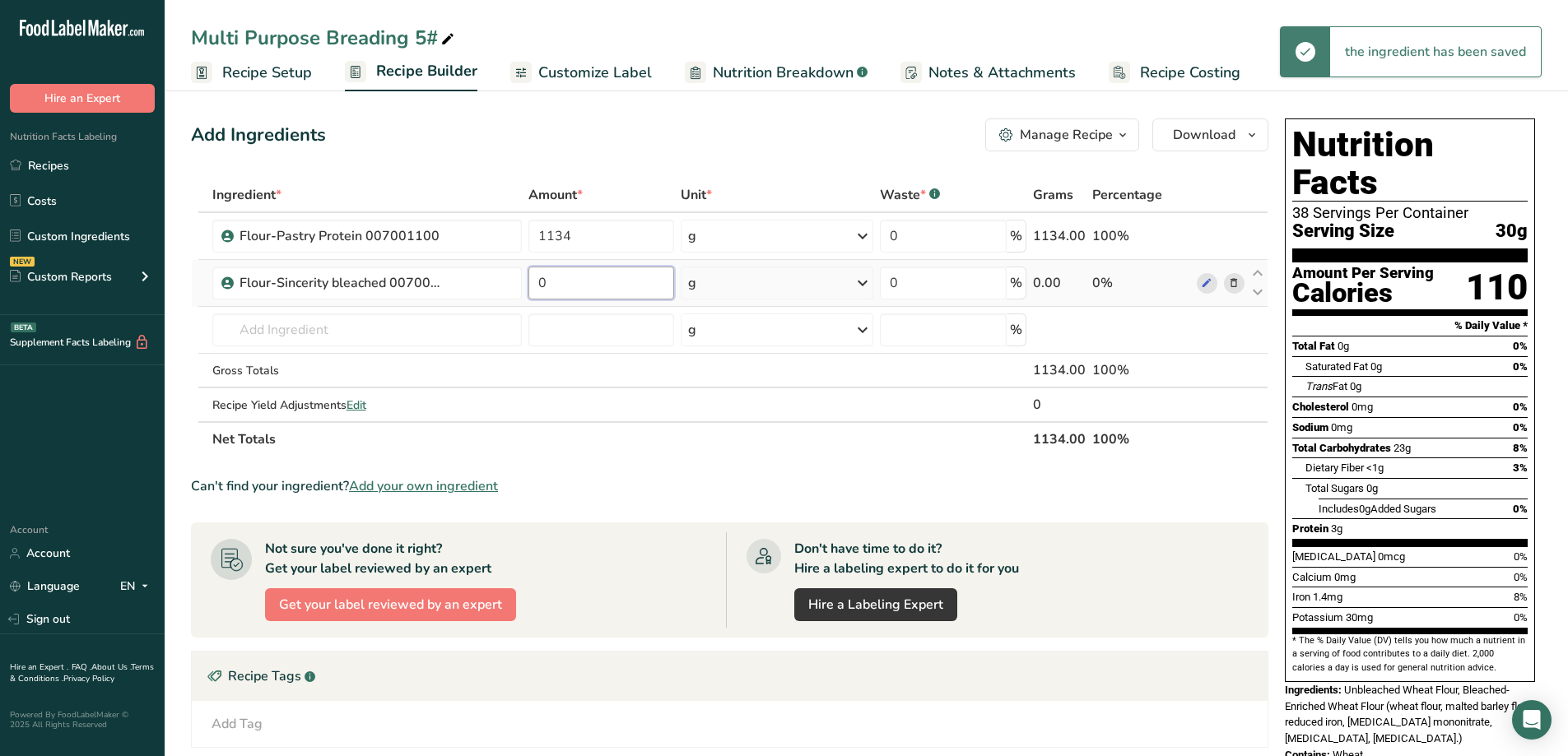
drag, startPoint x: 595, startPoint y: 283, endPoint x: 529, endPoint y: 298, distance: 67.7
click at [529, 298] on input "0" at bounding box center [601, 283] width 146 height 33
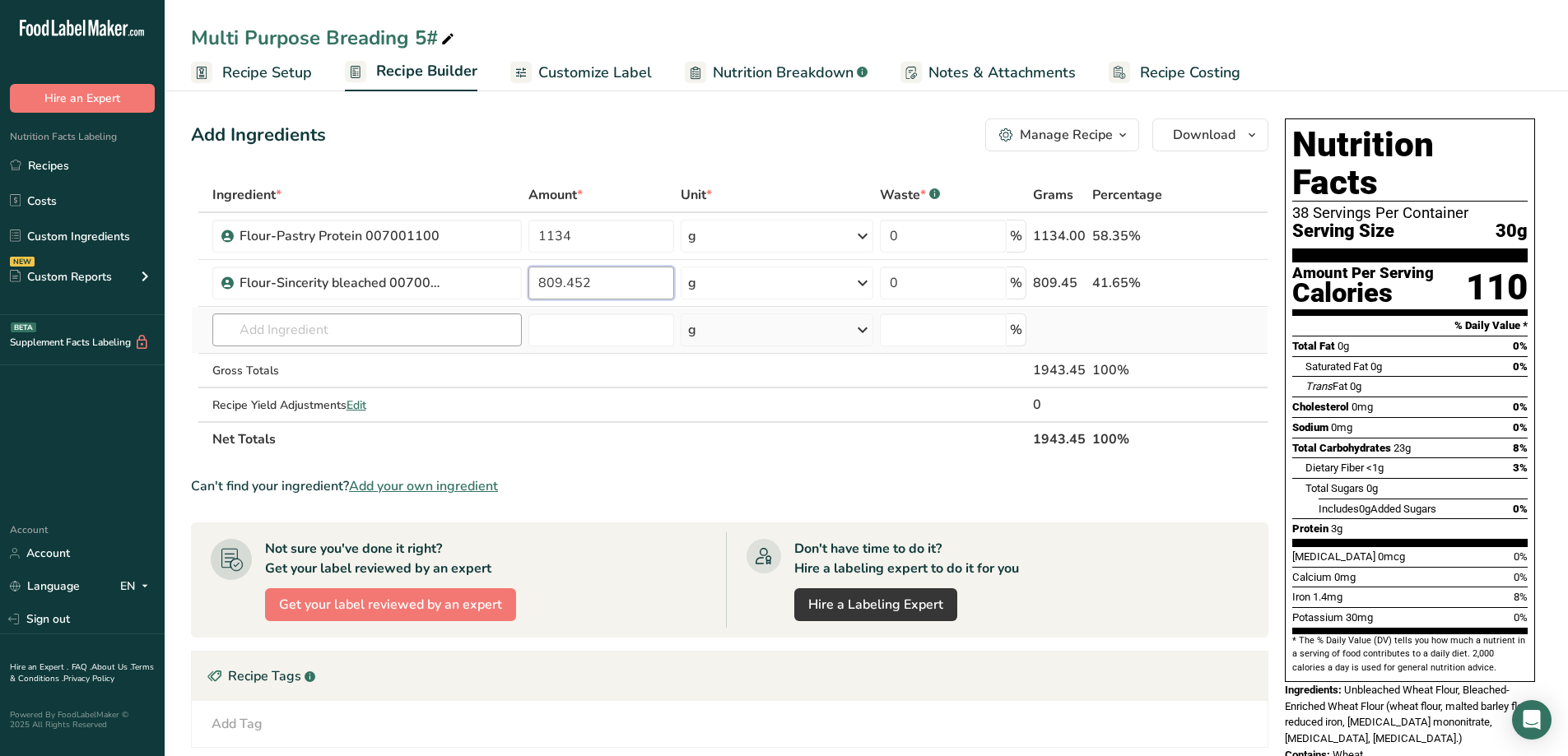
type input "809.452"
click at [421, 336] on div "Ingredient * Amount * Unit * Waste * .a-a{fill:#347362;}.b-a{fill:#fff;} Grams …" at bounding box center [730, 317] width 1077 height 279
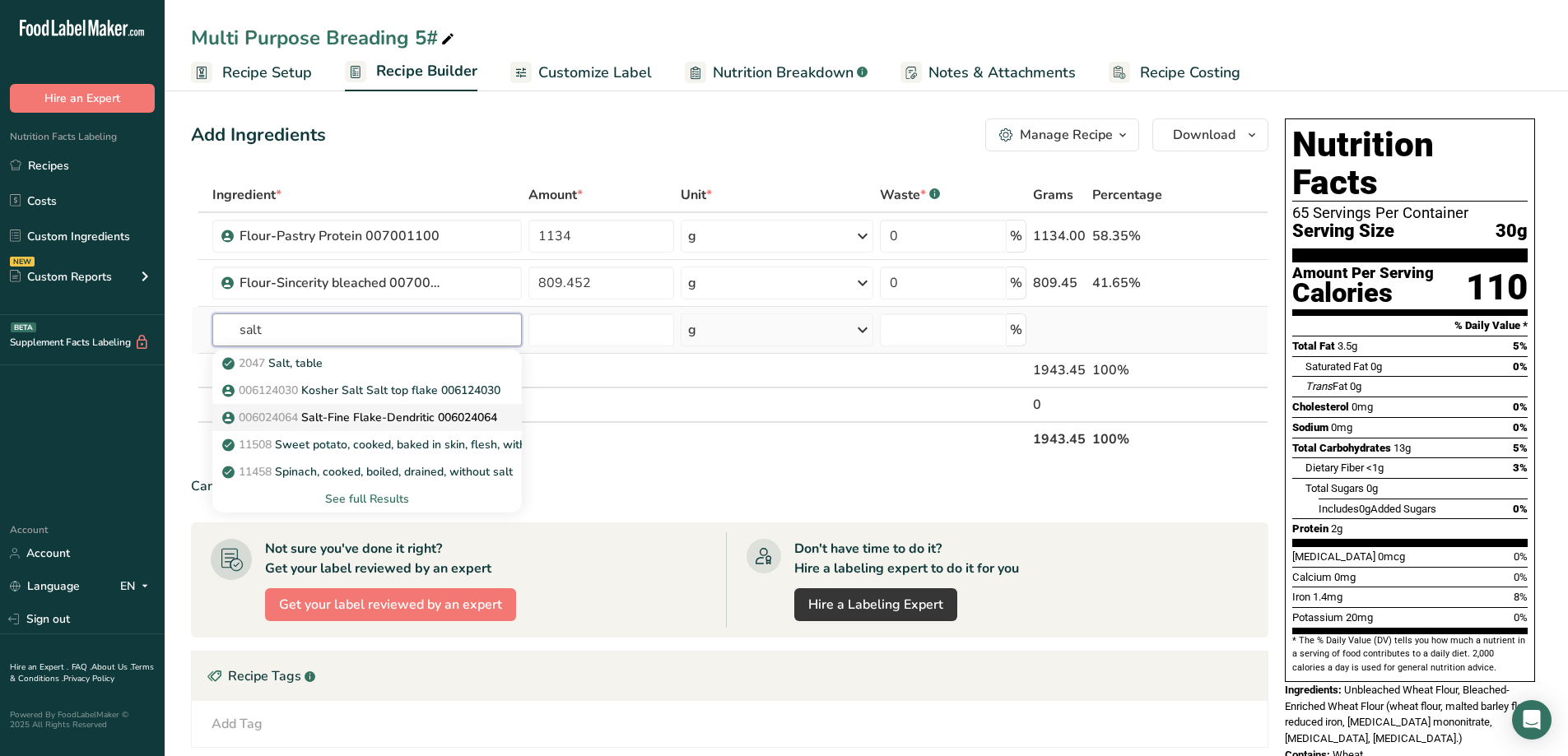
type input "salt"
click at [393, 419] on p "006024064 Salt-Fine Flake-Dendritic 006024064" at bounding box center [361, 417] width 271 height 18
type input "Salt-Fine Flake-Dendritic 006024064"
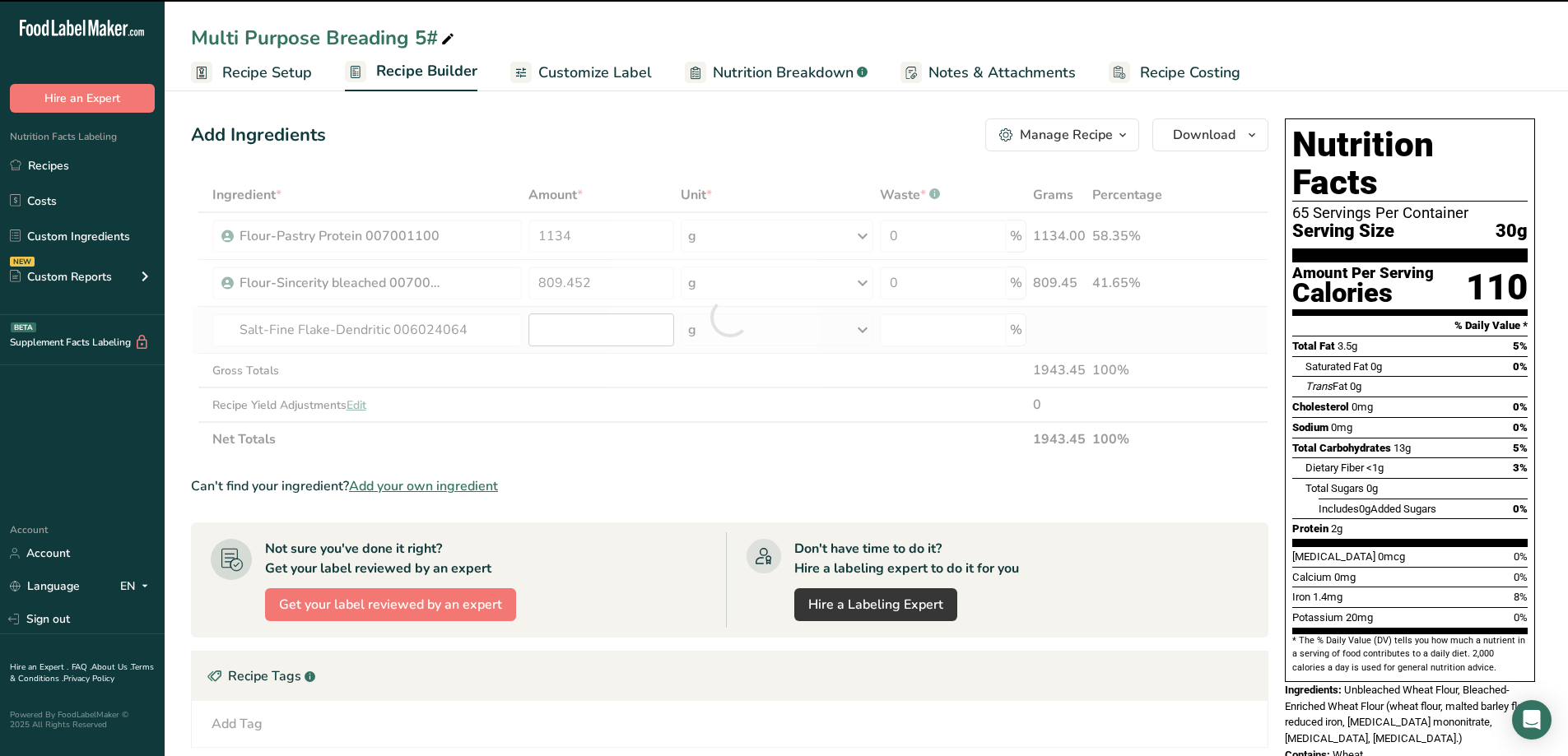
type input "0"
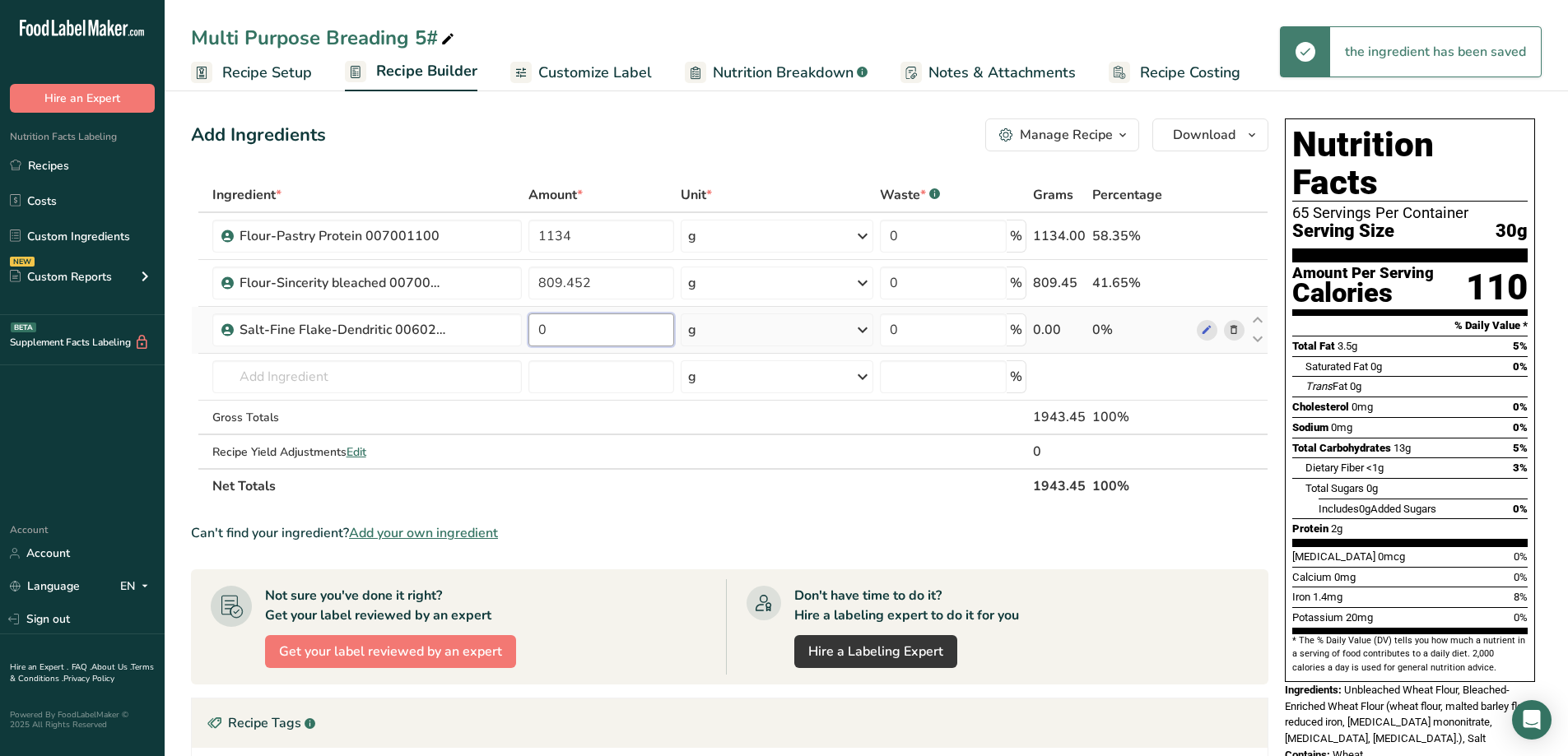
drag, startPoint x: 585, startPoint y: 335, endPoint x: 532, endPoint y: 342, distance: 53.5
click at [532, 342] on input "0" at bounding box center [601, 330] width 146 height 33
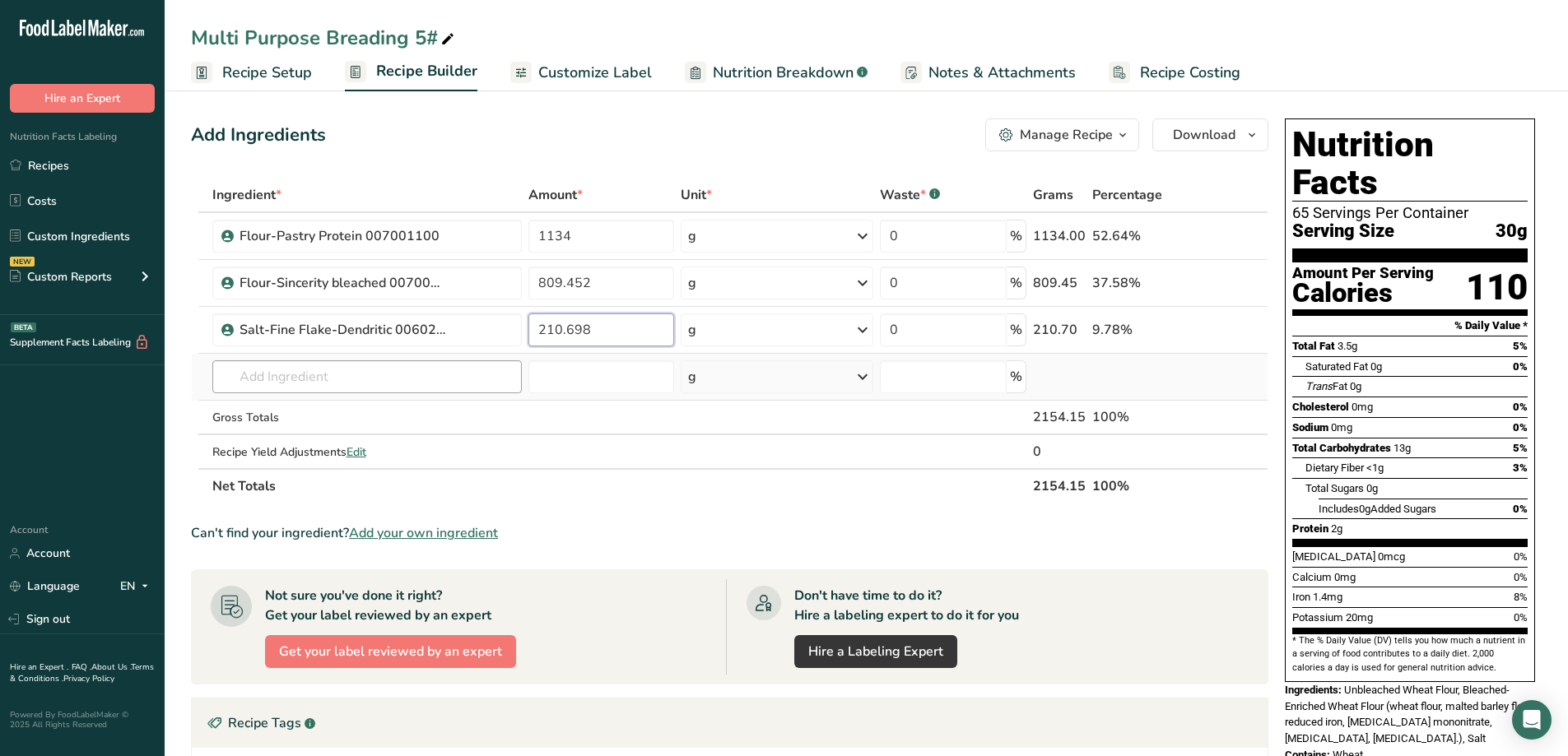
type input "210.698"
click at [341, 378] on div "Ingredient * Amount * Unit * Waste * .a-a{fill:#347362;}.b-a{fill:#fff;} Grams …" at bounding box center [730, 340] width 1077 height 326
type input "monosod"
click at [383, 404] on p "006022048 Monosodium Glutamate 006022048" at bounding box center [357, 410] width 265 height 18
type input "Monosodium Glutamate 006022048"
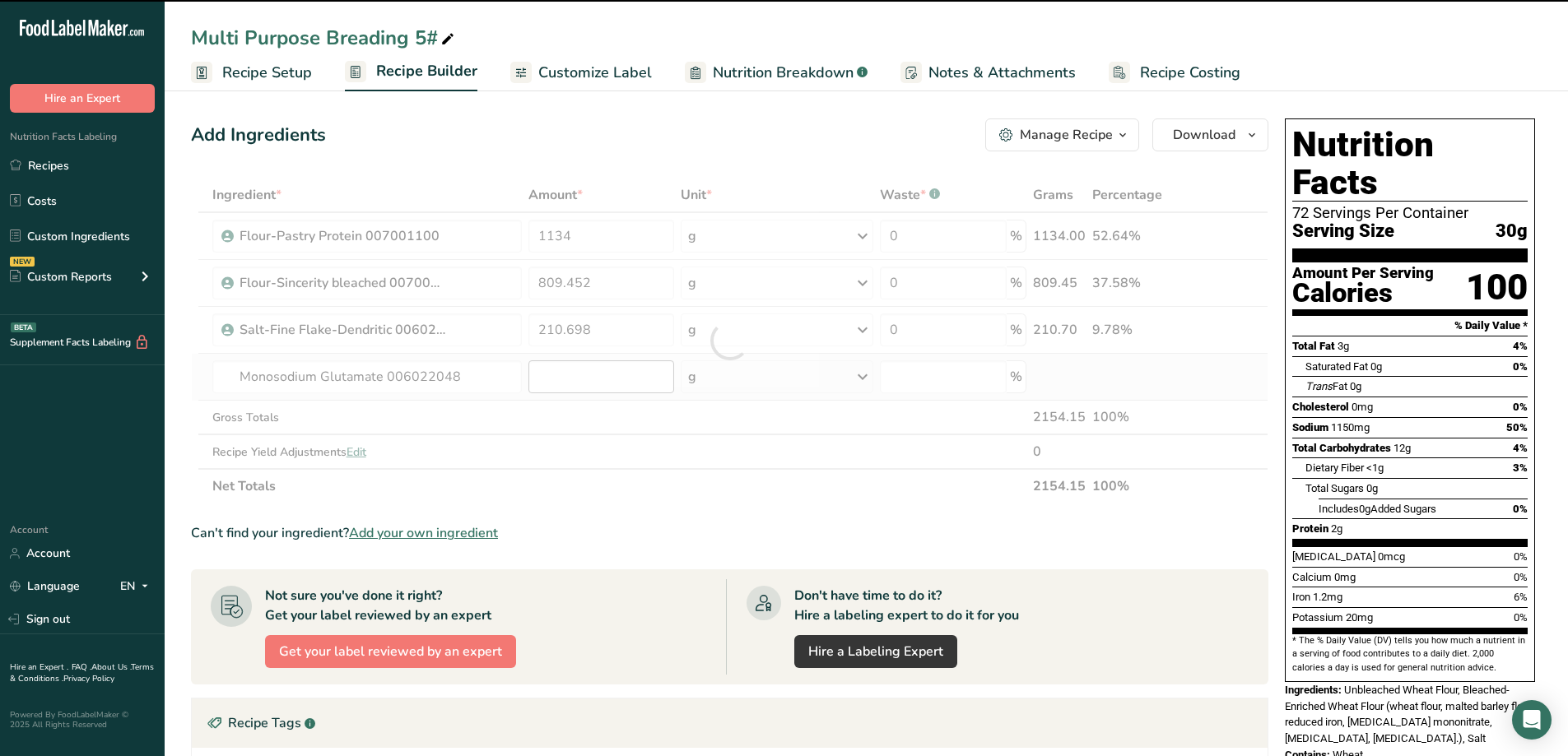
type input "0"
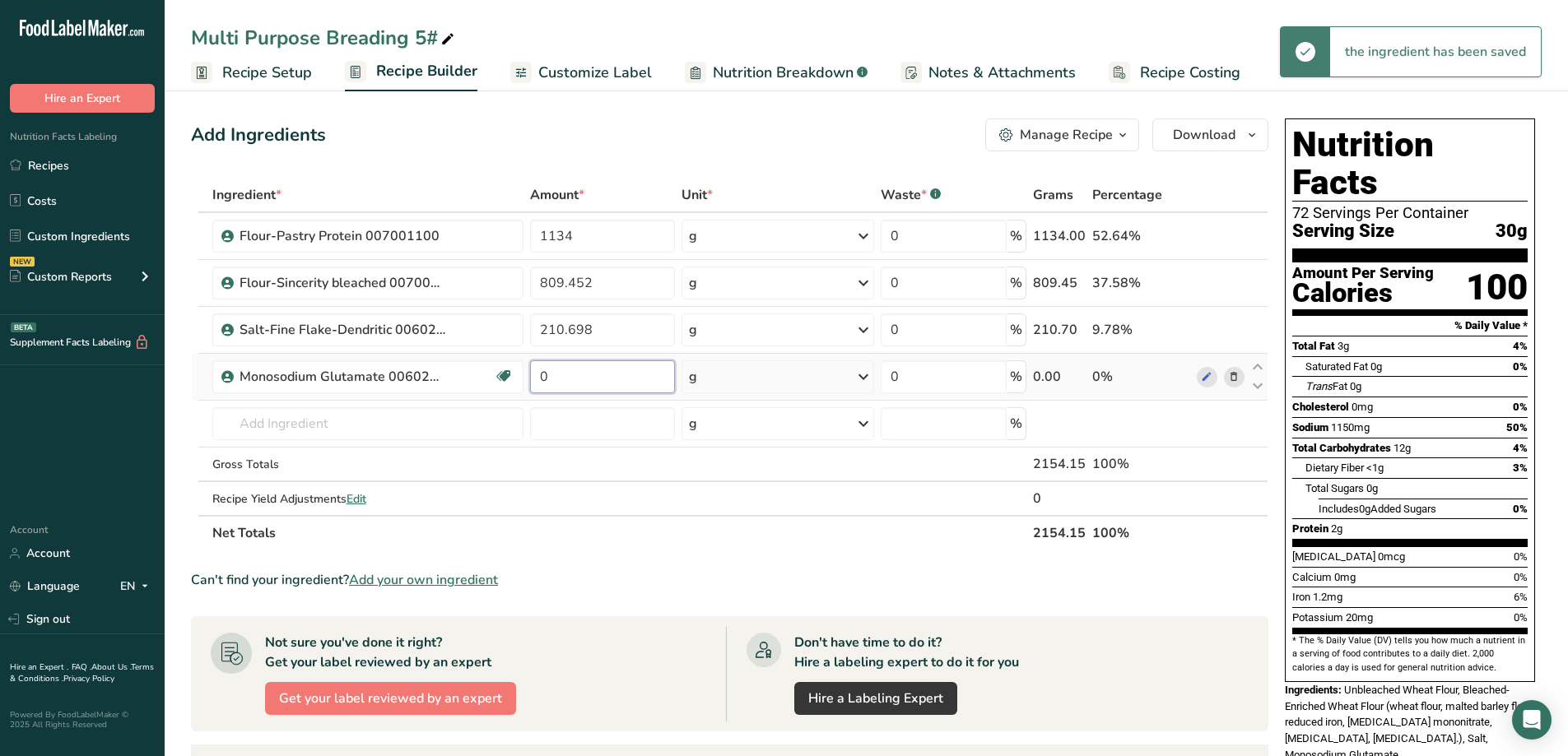
click at [574, 374] on input "0" at bounding box center [603, 377] width 146 height 33
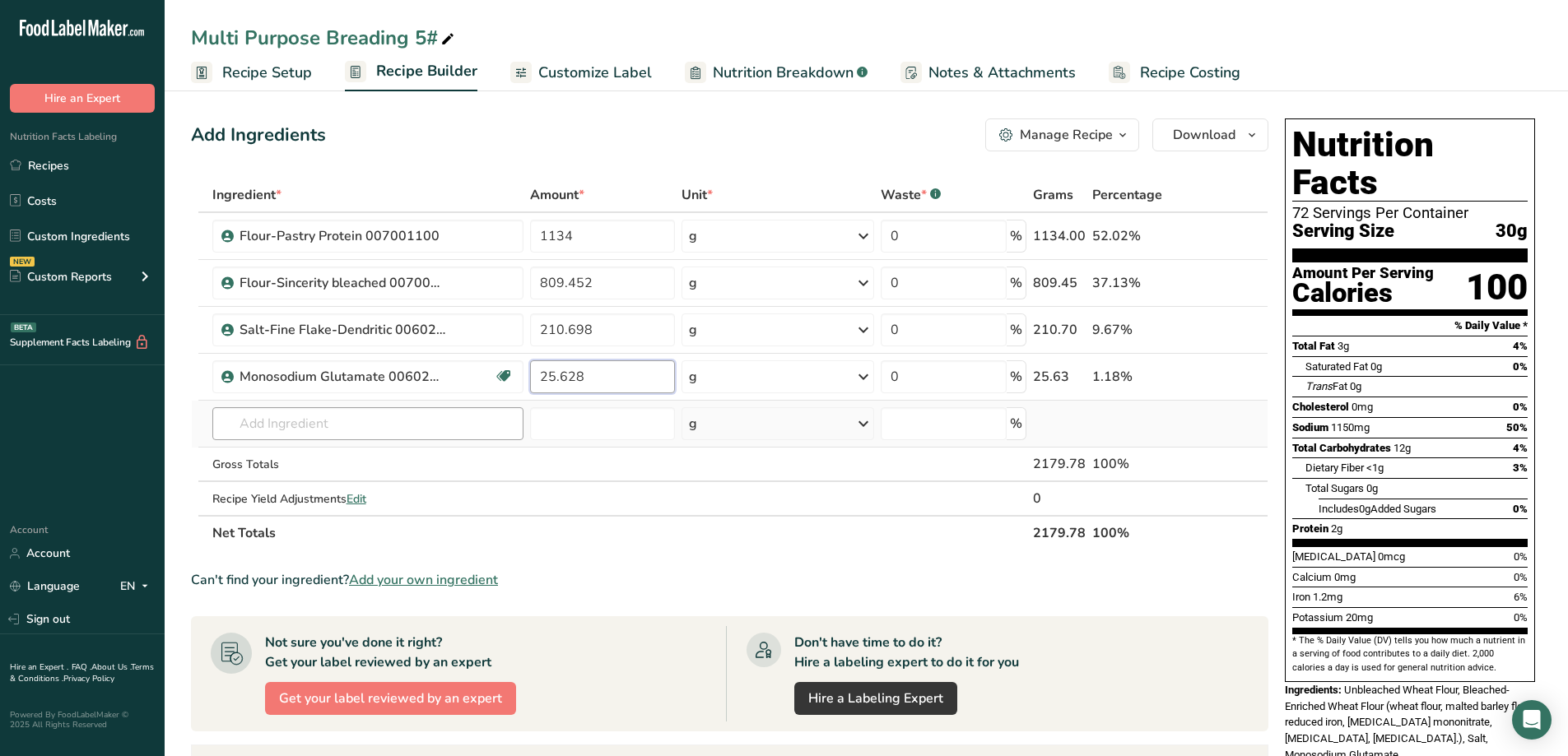
type input "25.628"
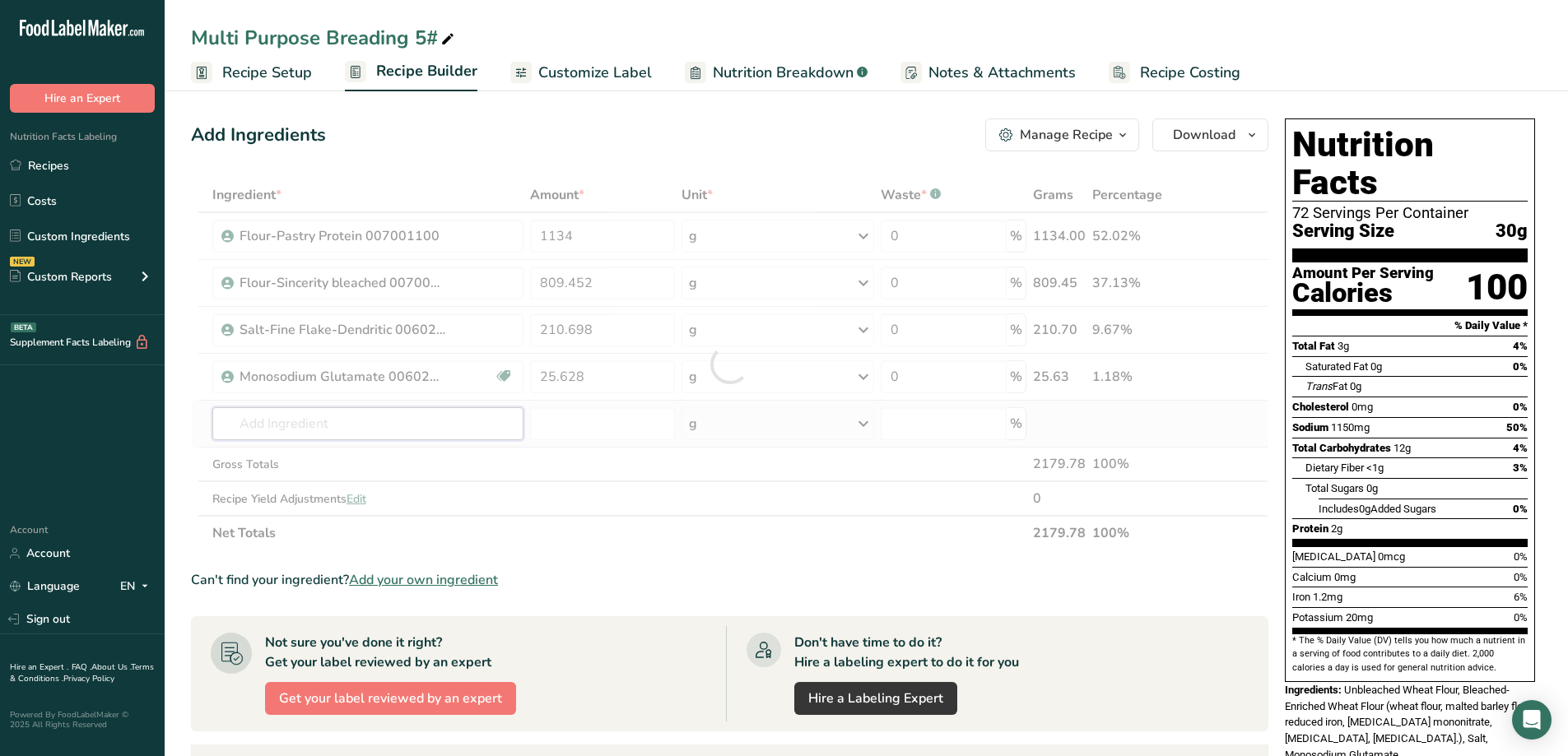
click at [475, 425] on div "Ingredient * Amount * Unit * Waste * .a-a{fill:#347362;}.b-a{fill:#fff;} Grams …" at bounding box center [730, 364] width 1077 height 373
